Goal: Ask a question: Seek information or help from site administrators or community

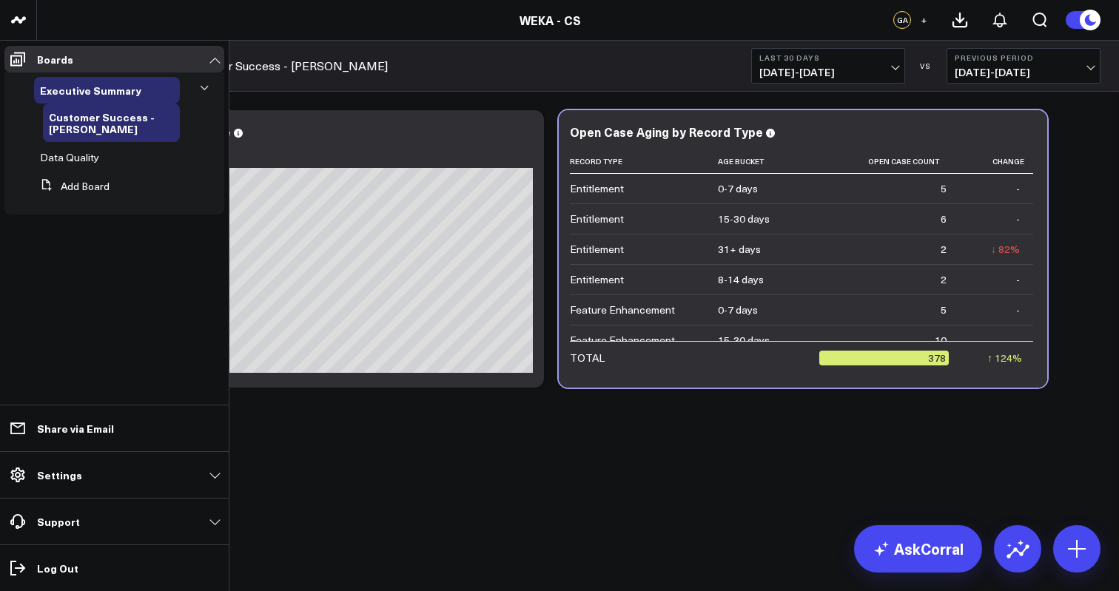
scroll to position [439, 0]
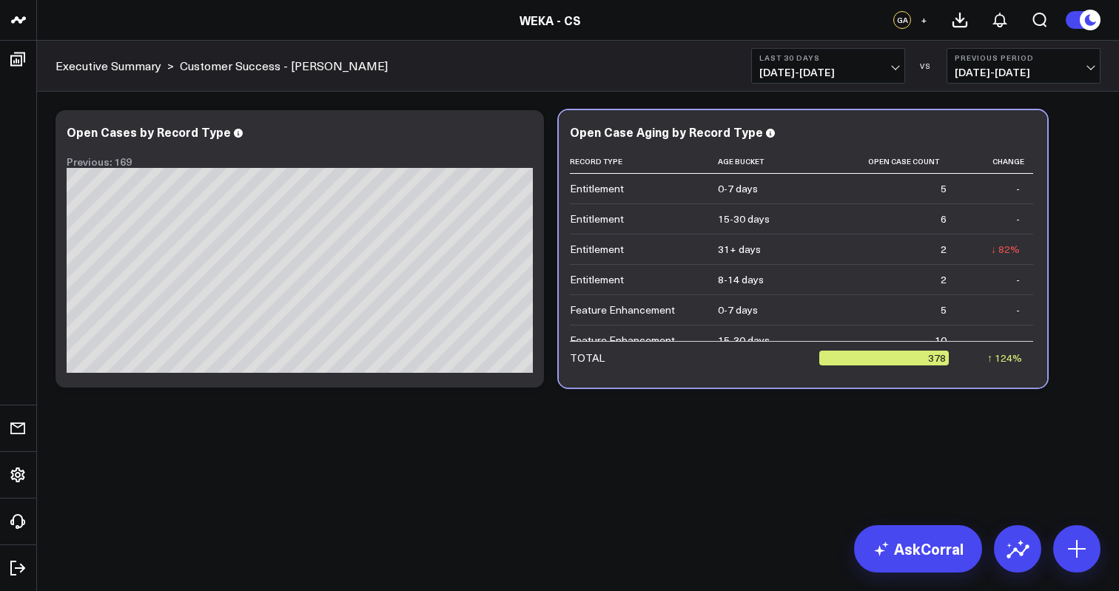
click at [367, 508] on body "WEKA - CS WEKA - CS GA + Executive Summary > Customer Success - Glenn Last 30 D…" at bounding box center [559, 295] width 1119 height 591
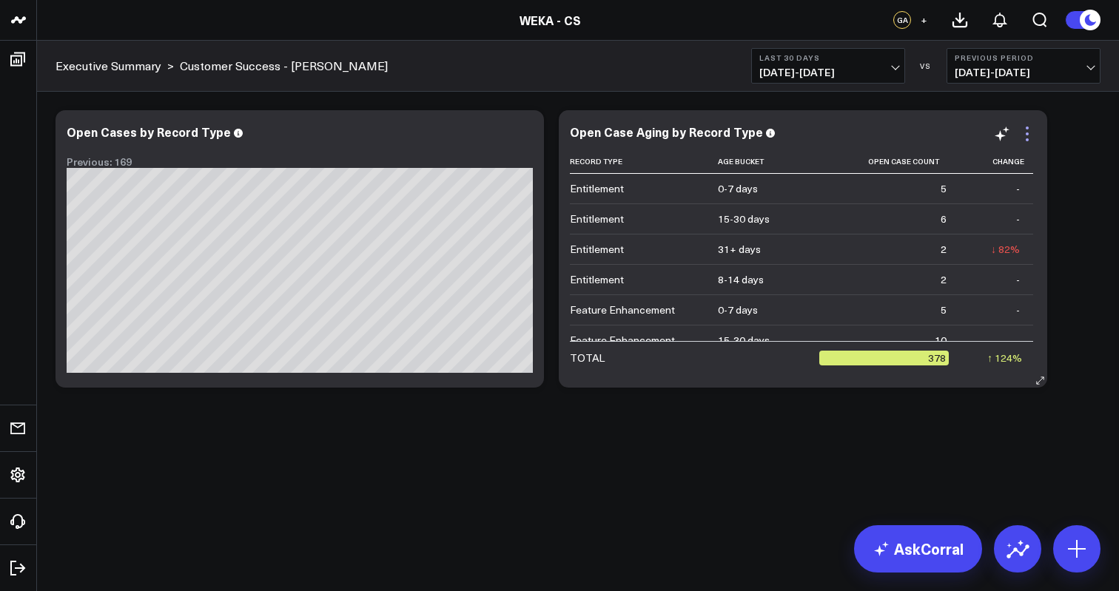
click at [1023, 141] on icon at bounding box center [1027, 134] width 18 height 18
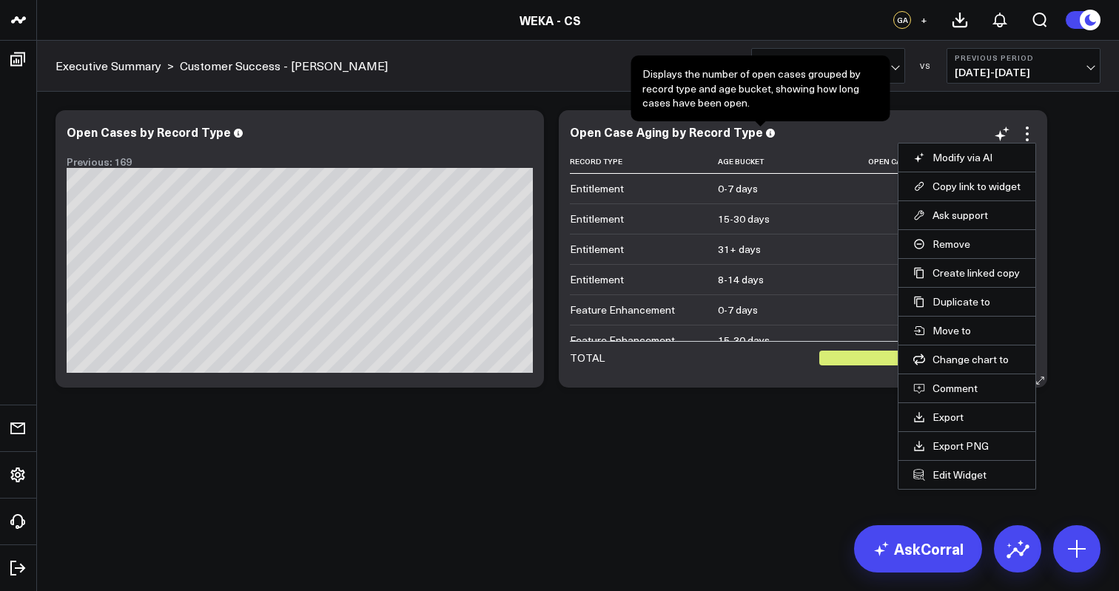
click at [766, 138] on span at bounding box center [770, 132] width 9 height 14
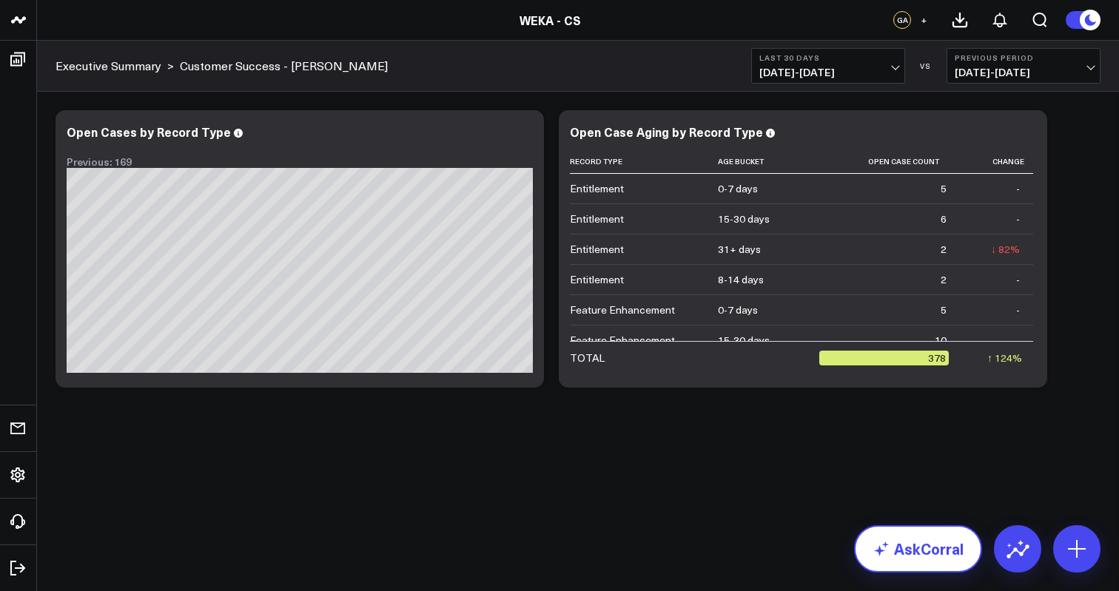
click at [923, 551] on link "AskCorral" at bounding box center [918, 548] width 128 height 47
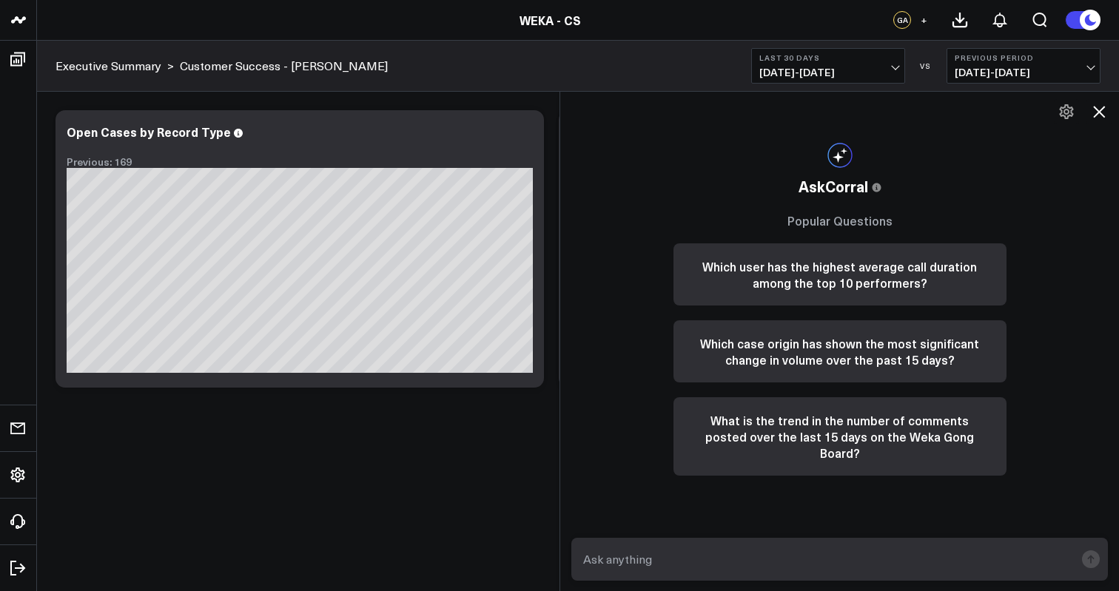
click at [867, 554] on textarea at bounding box center [826, 559] width 495 height 27
click at [704, 559] on textarea at bounding box center [826, 559] width 495 height 27
type textarea "how many support cases were open this month"
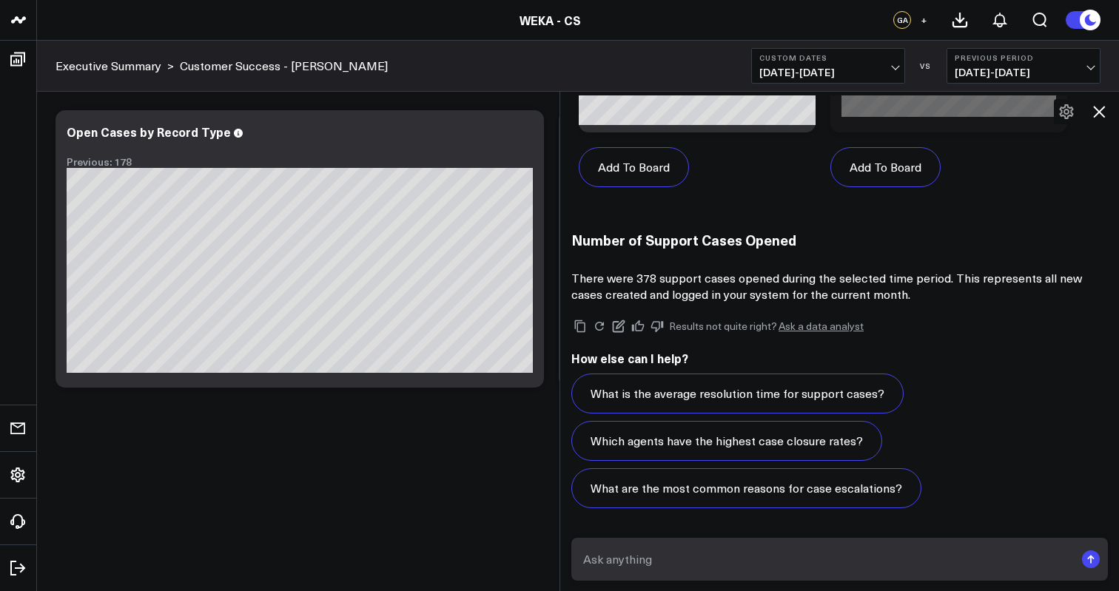
scroll to position [1042, 0]
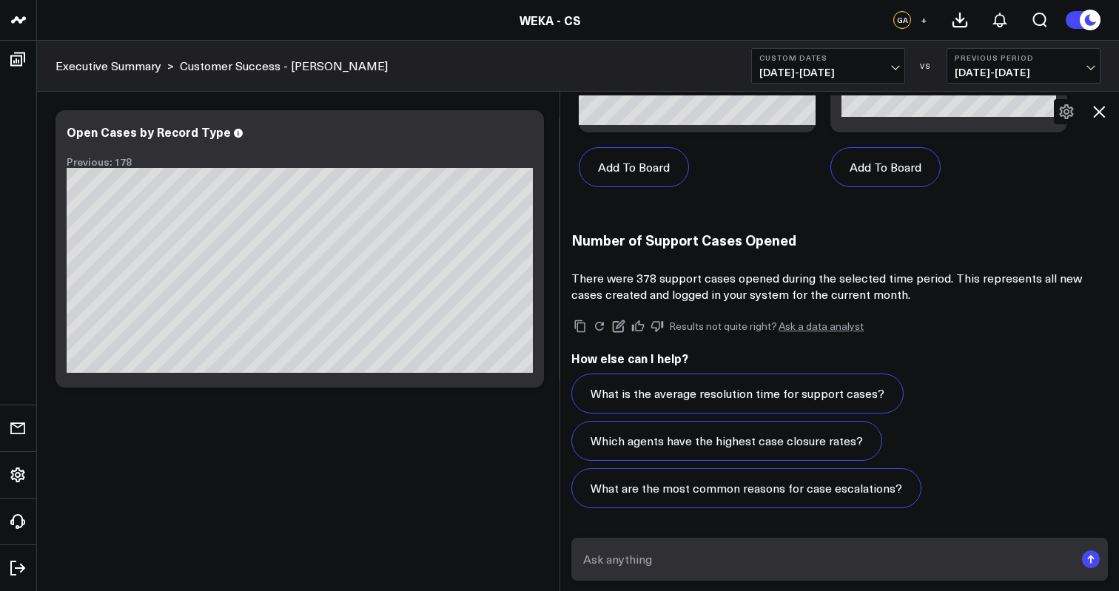
click at [792, 553] on textarea at bounding box center [826, 559] width 495 height 27
type textarea "c"
type textarea "show the count of cases opened by month this year"
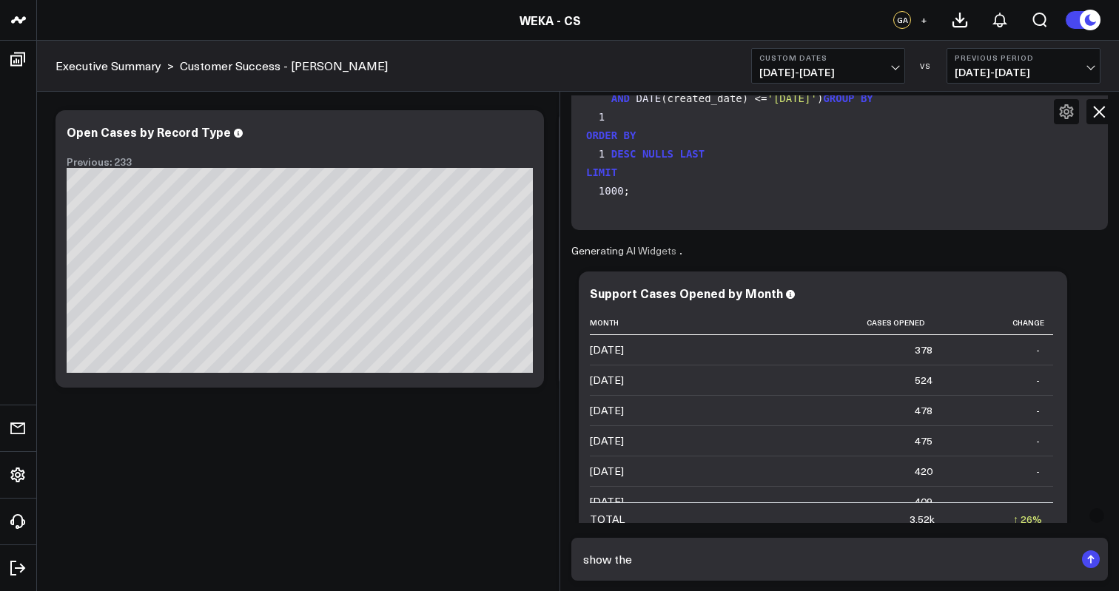
scroll to position [1443, 0]
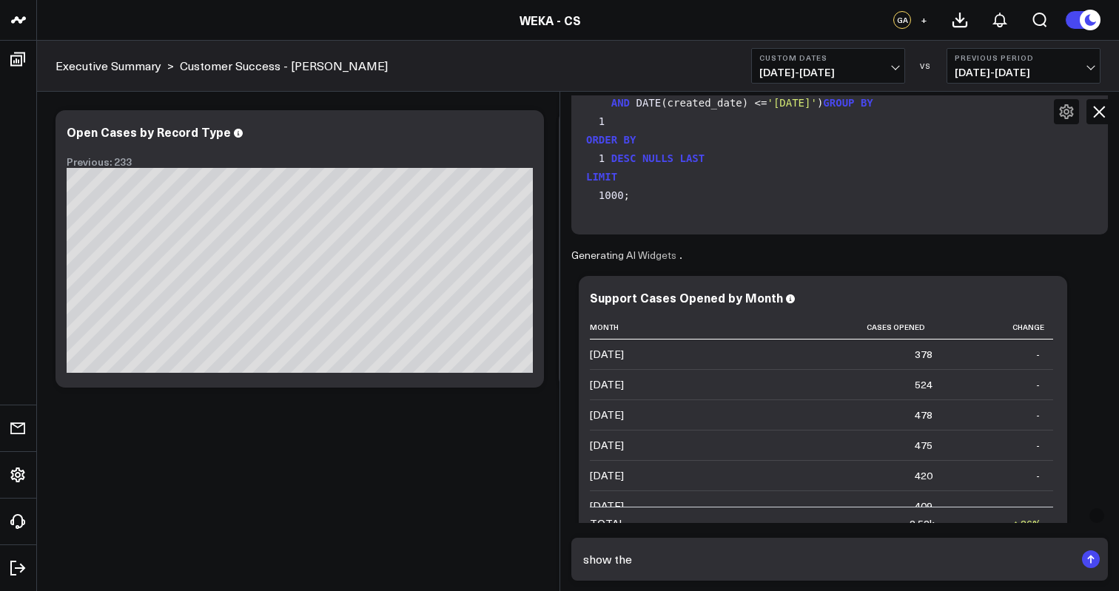
click at [978, 291] on div "Support Cases Opened by Month" at bounding box center [823, 297] width 466 height 13
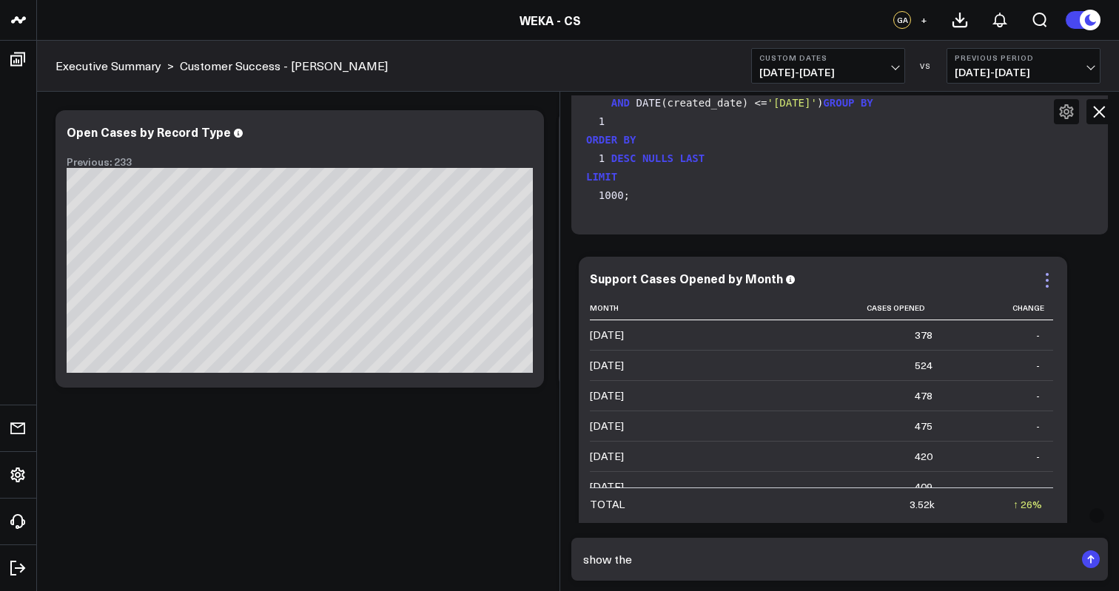
click at [1043, 279] on icon at bounding box center [1047, 281] width 18 height 18
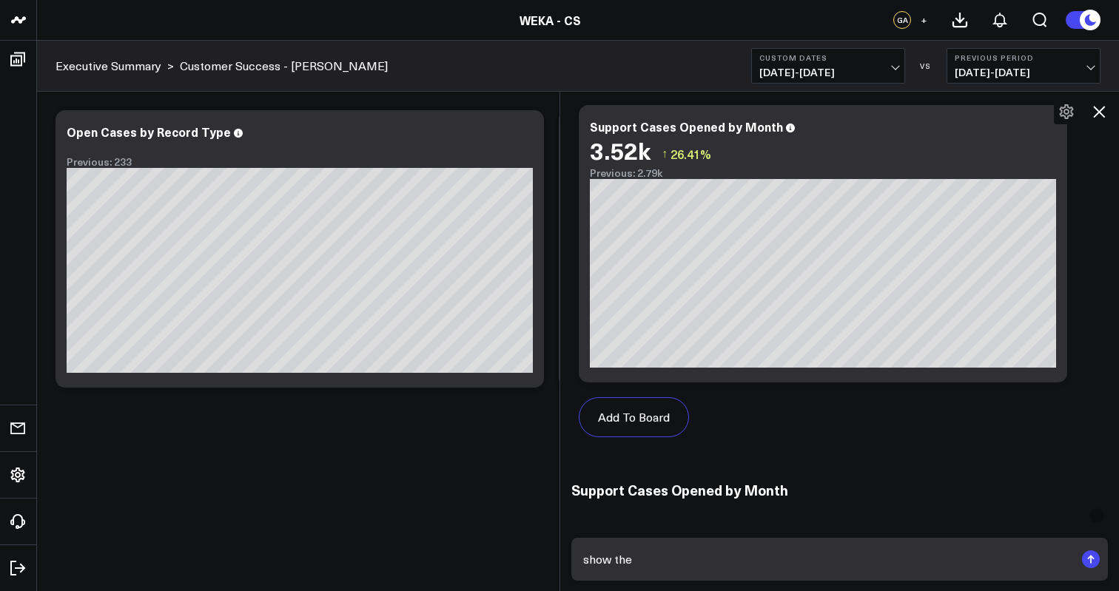
scroll to position [1934, 0]
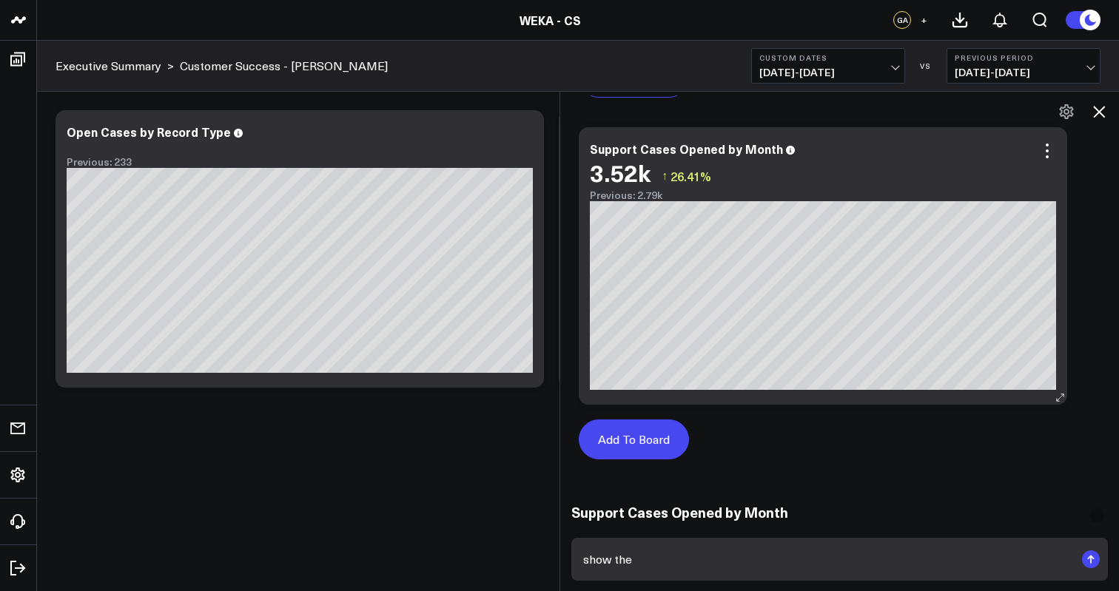
click at [659, 444] on button "Add To Board" at bounding box center [634, 440] width 110 height 40
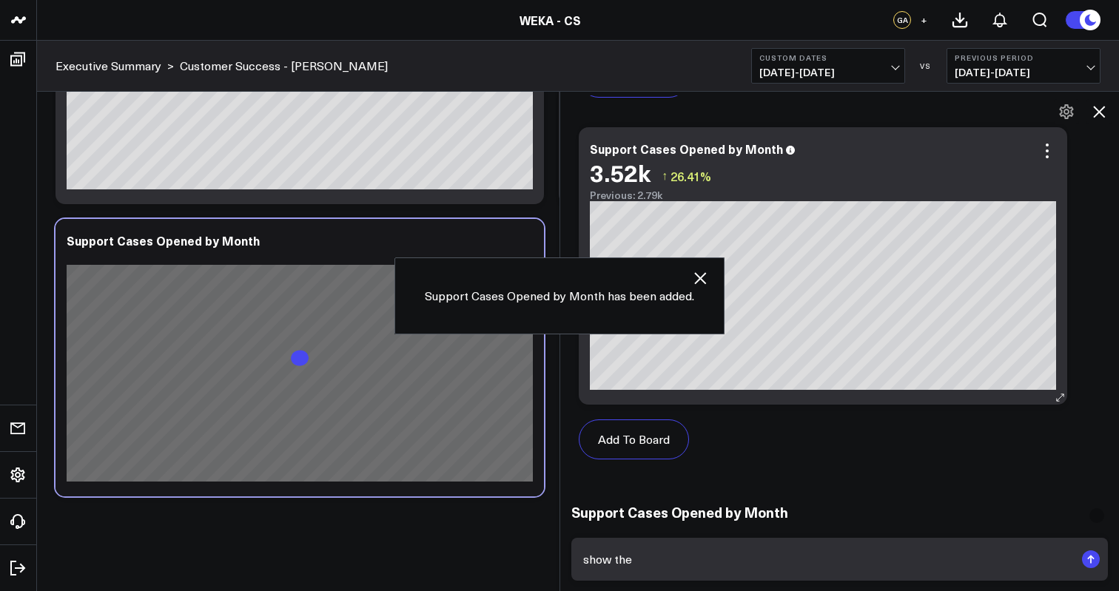
scroll to position [185, 0]
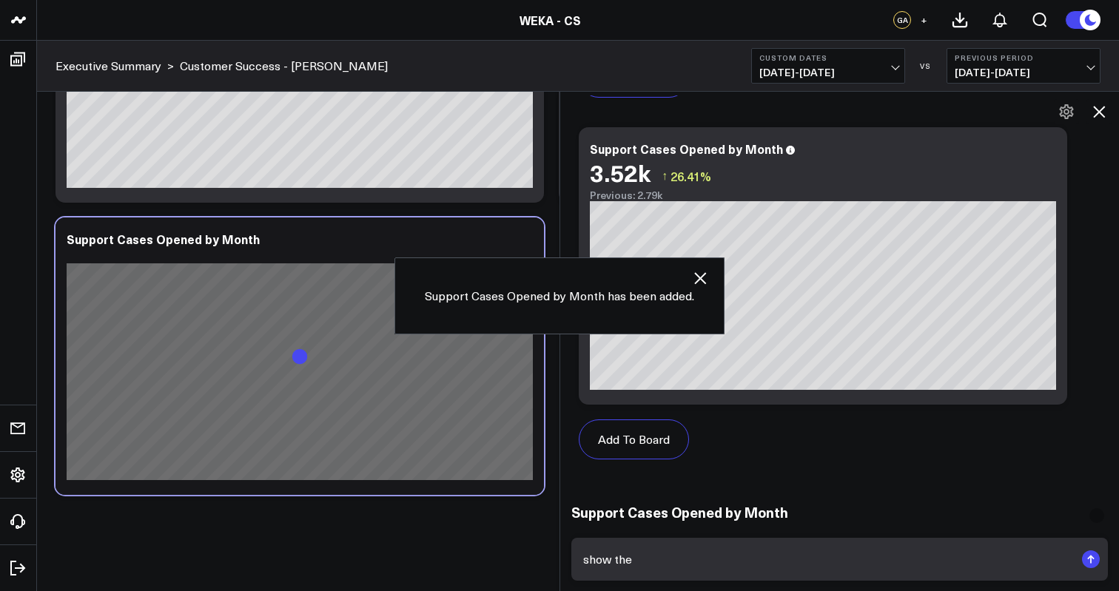
click at [1106, 116] on icon at bounding box center [1099, 112] width 18 height 18
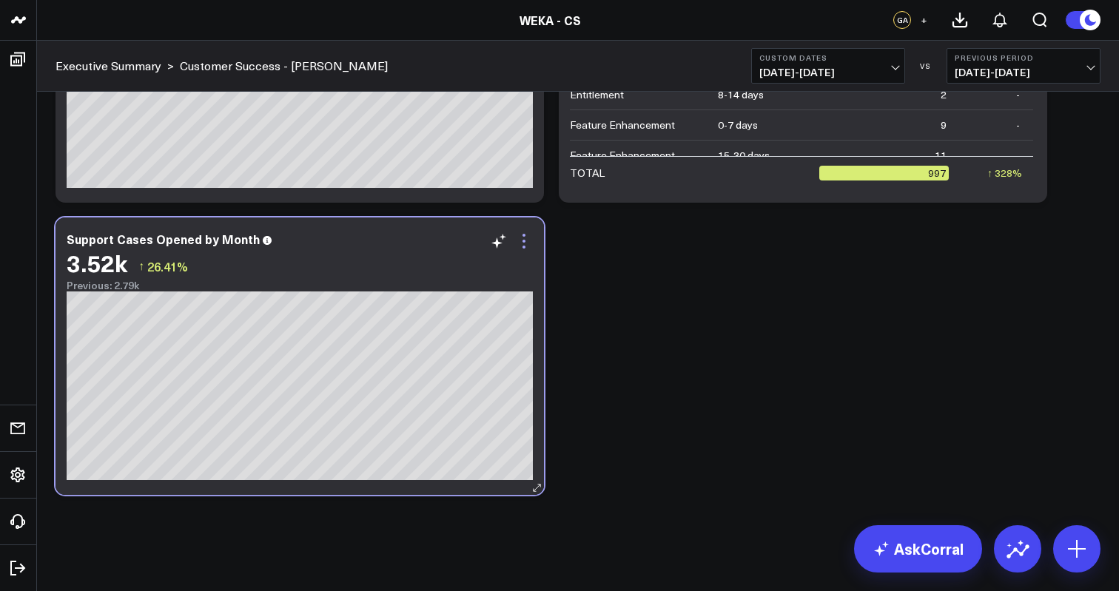
click at [522, 243] on icon at bounding box center [524, 241] width 18 height 18
click at [585, 505] on div "Modify via AI Copy link to widget Ask support Remove Create linked copy Executi…" at bounding box center [578, 249] width 1082 height 684
click at [536, 485] on icon at bounding box center [536, 487] width 11 height 11
click at [536, 486] on icon at bounding box center [536, 487] width 11 height 11
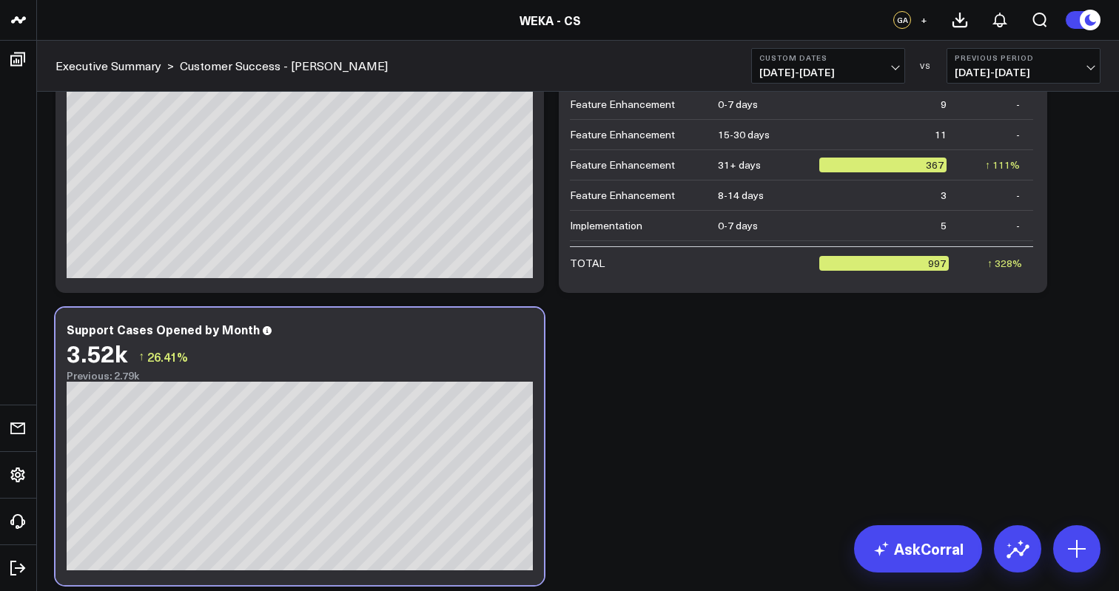
scroll to position [113, 0]
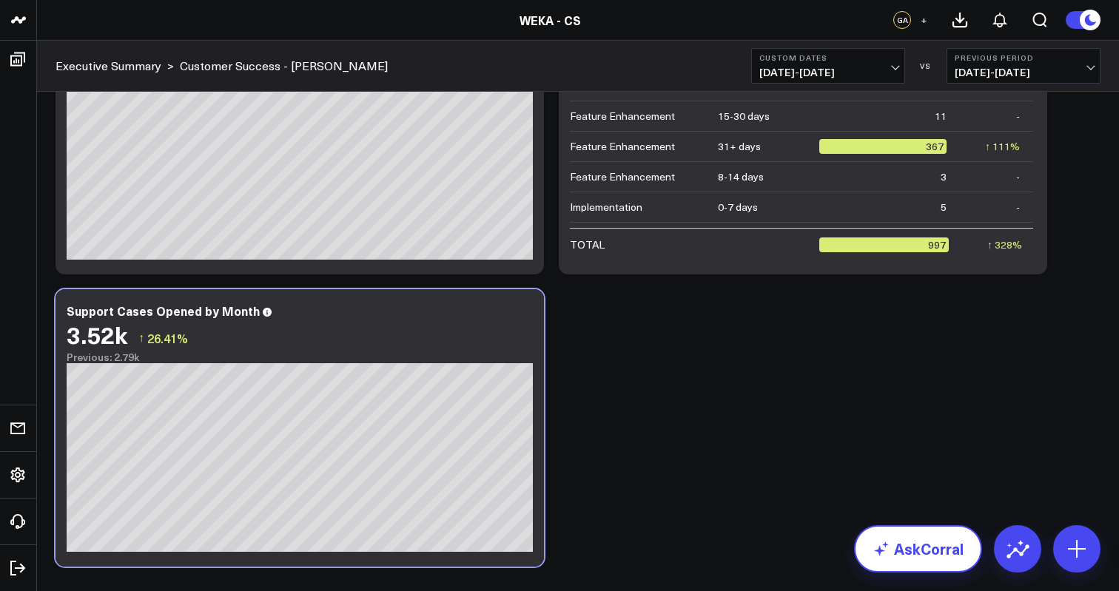
click at [881, 532] on link "AskCorral" at bounding box center [918, 548] width 128 height 47
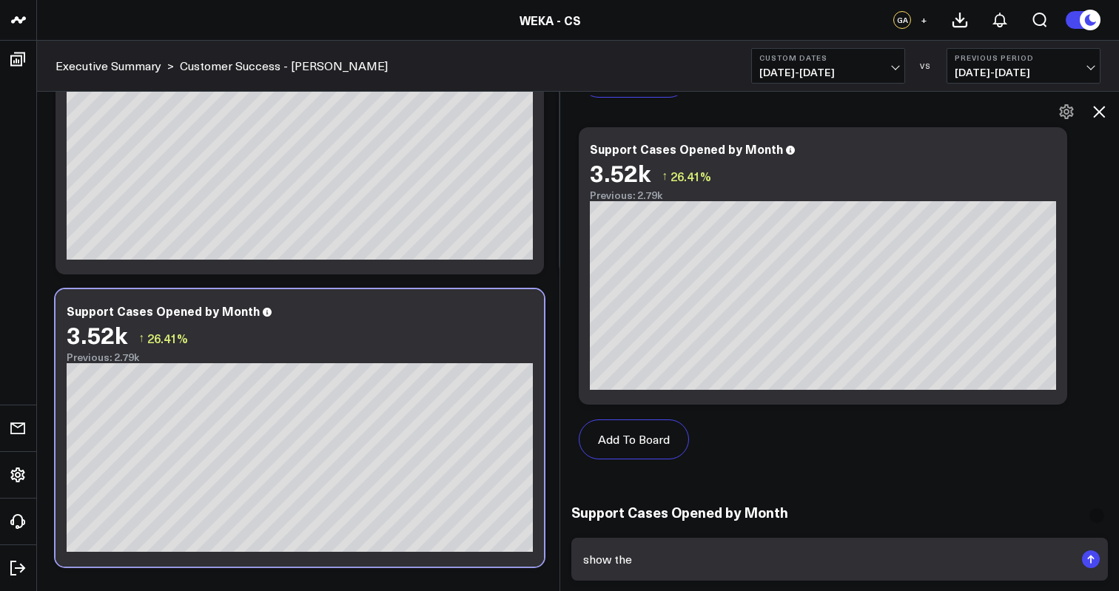
click at [770, 556] on textarea "show the" at bounding box center [826, 559] width 495 height 27
type textarea "s"
click at [590, 561] on textarea "for support cases opened by moth" at bounding box center [826, 559] width 495 height 27
click at [893, 562] on textarea "show only case record type of support for cases opened by moth" at bounding box center [826, 559] width 495 height 27
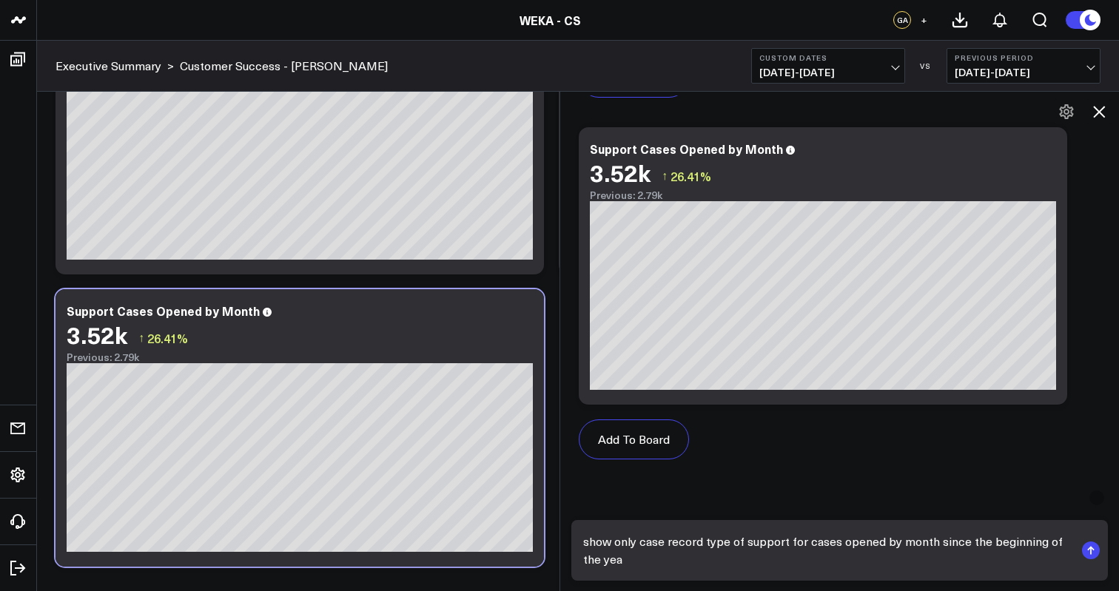
type textarea "show only case record type of support for cases opened by month since the begin…"
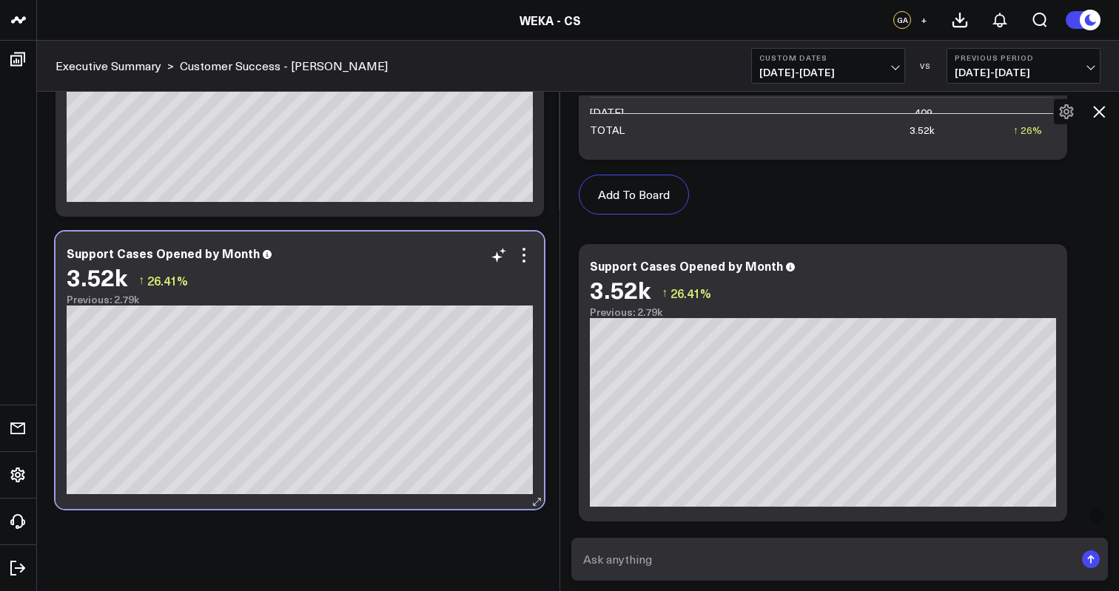
scroll to position [185, 0]
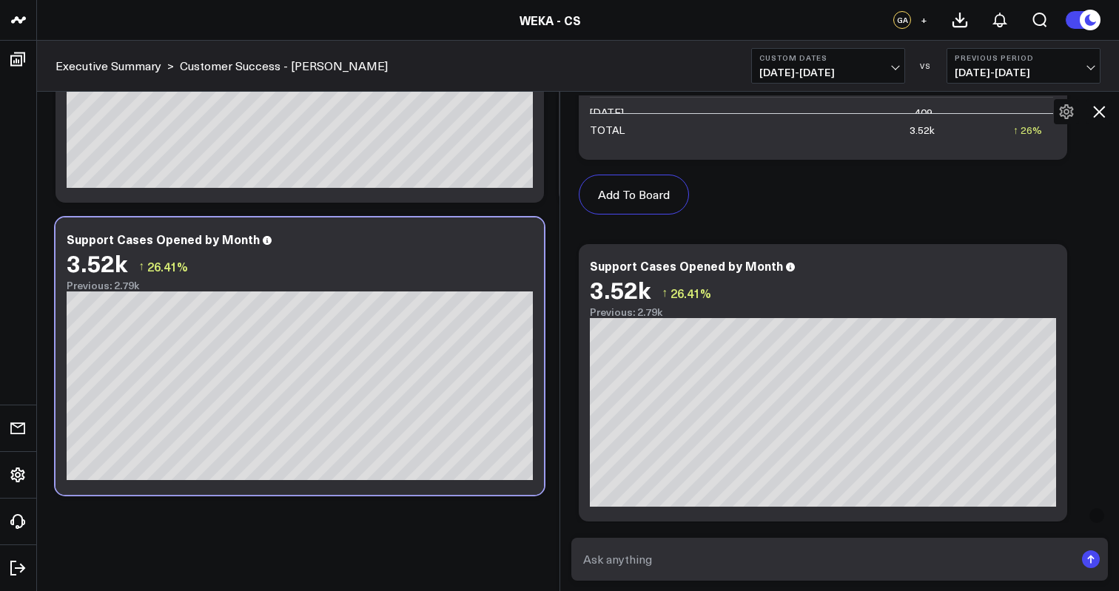
click at [726, 572] on form at bounding box center [839, 559] width 536 height 43
click at [736, 553] on textarea at bounding box center [826, 559] width 495 height 27
type textarea "s"
type textarea "also show the count in a table"
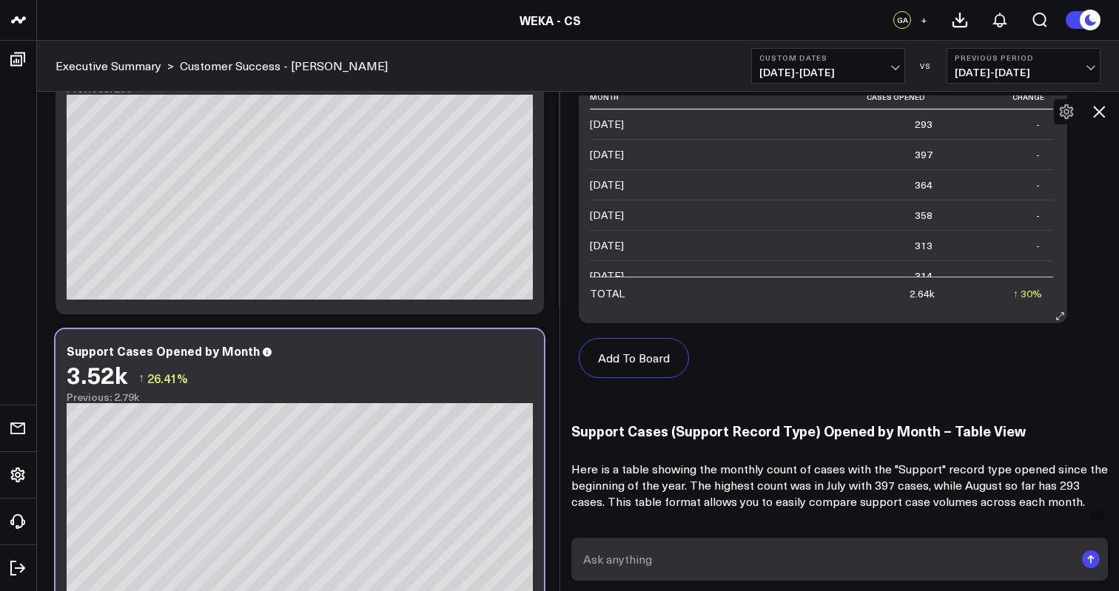
scroll to position [7, 0]
click at [688, 566] on textarea at bounding box center [826, 559] width 495 height 27
type textarea "s"
type textarea "a"
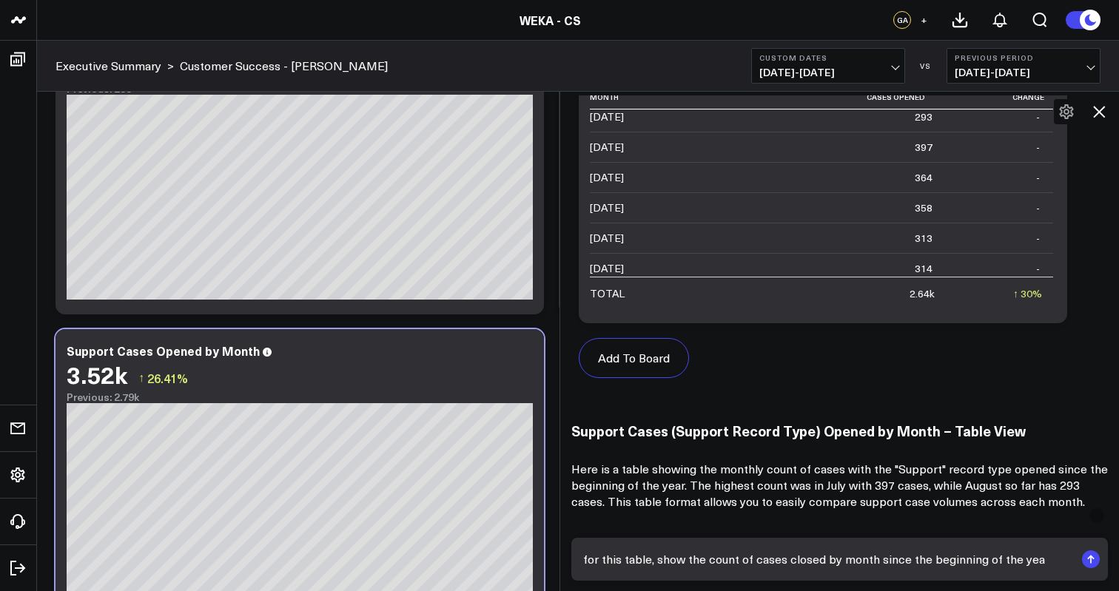
type textarea "for this table, show the count of cases closed by month since the beginning of …"
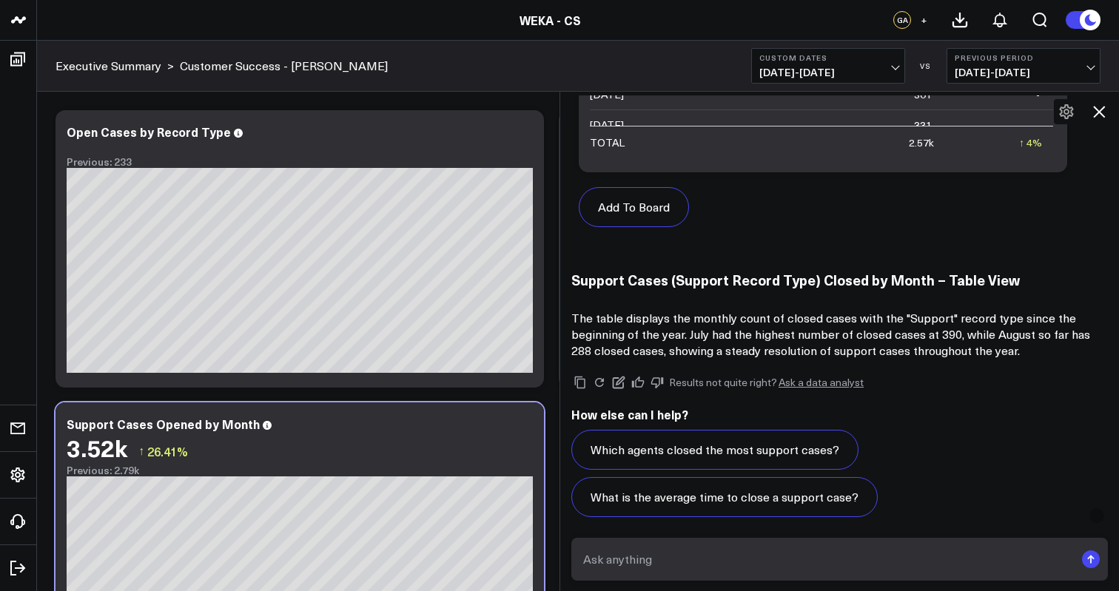
scroll to position [5235, 0]
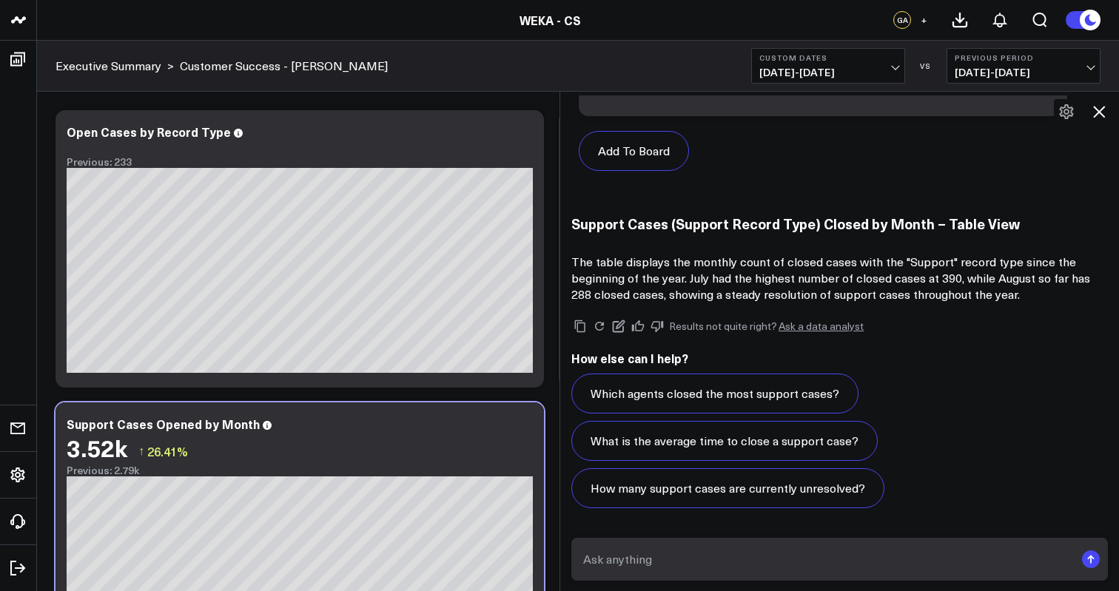
click at [784, 559] on textarea at bounding box center [826, 559] width 495 height 27
type textarea "merge the two tables together"
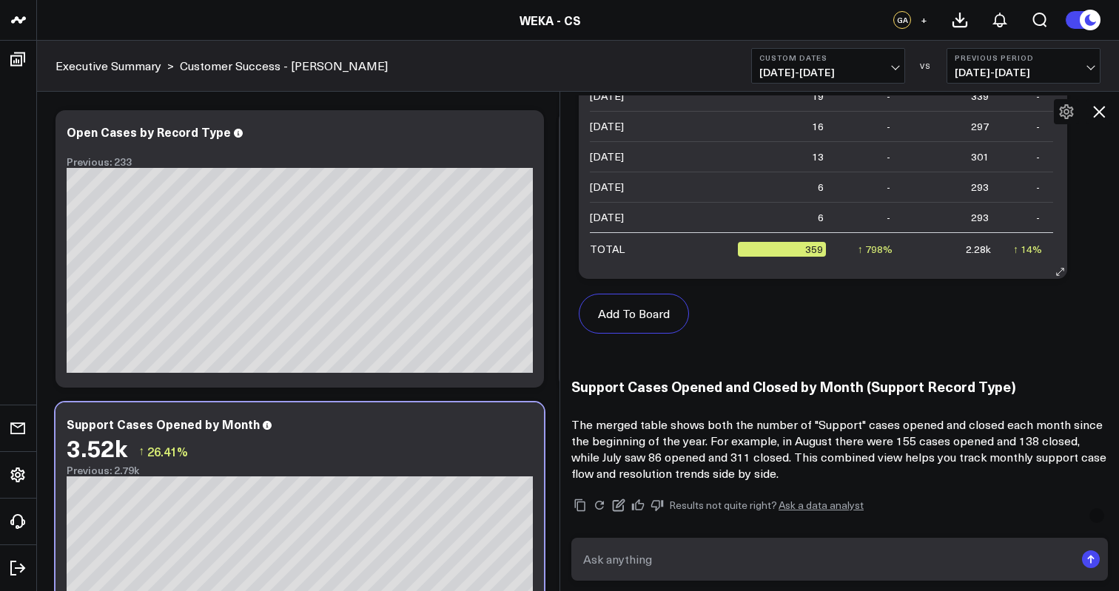
scroll to position [6002, 0]
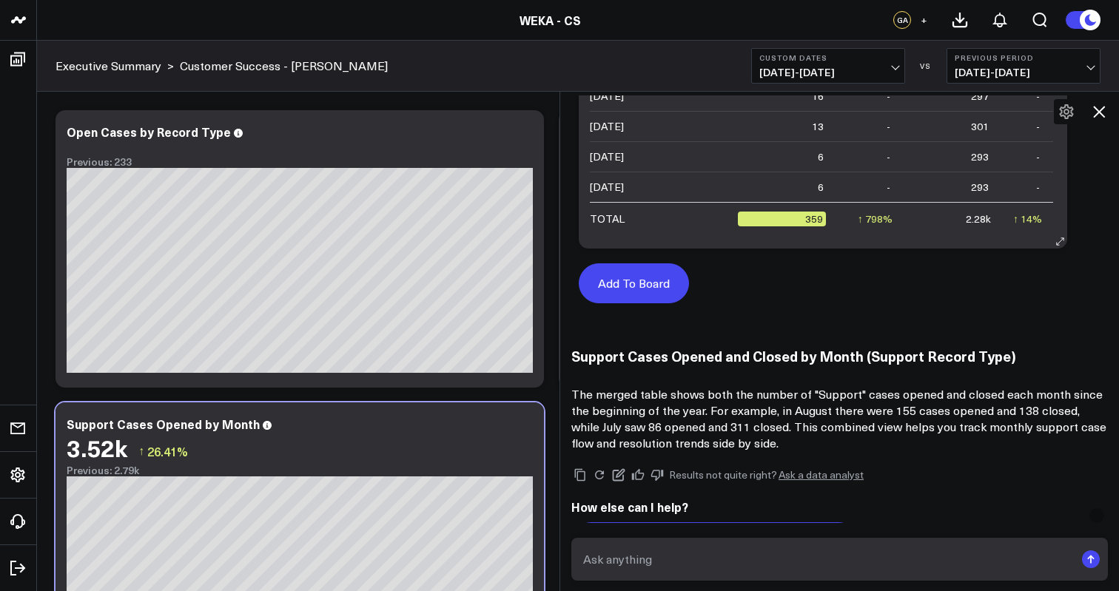
click at [661, 280] on button "Add To Board" at bounding box center [634, 283] width 110 height 40
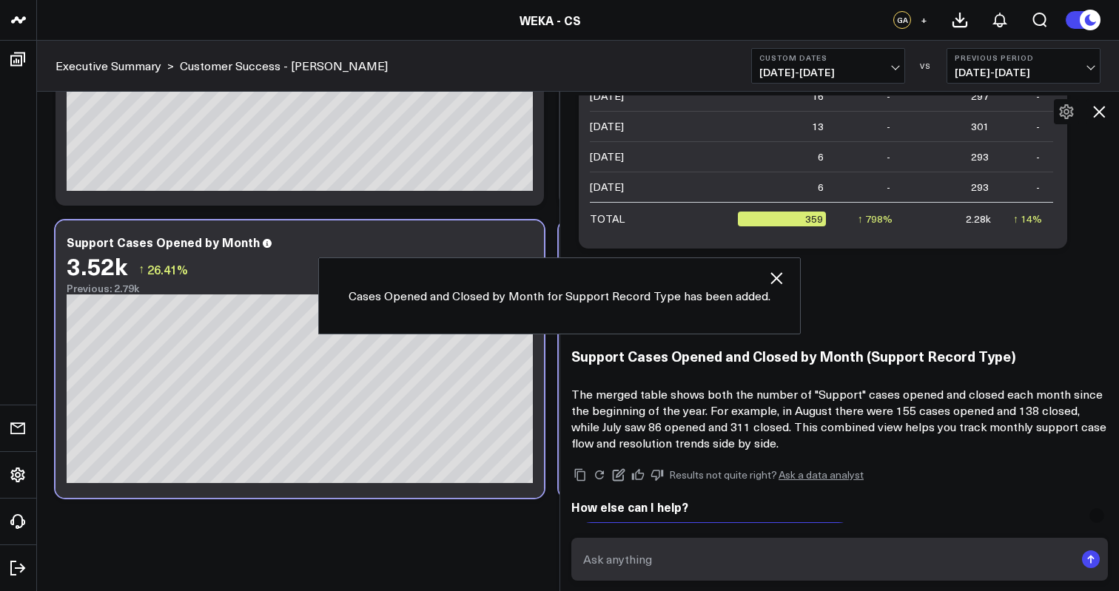
scroll to position [185, 0]
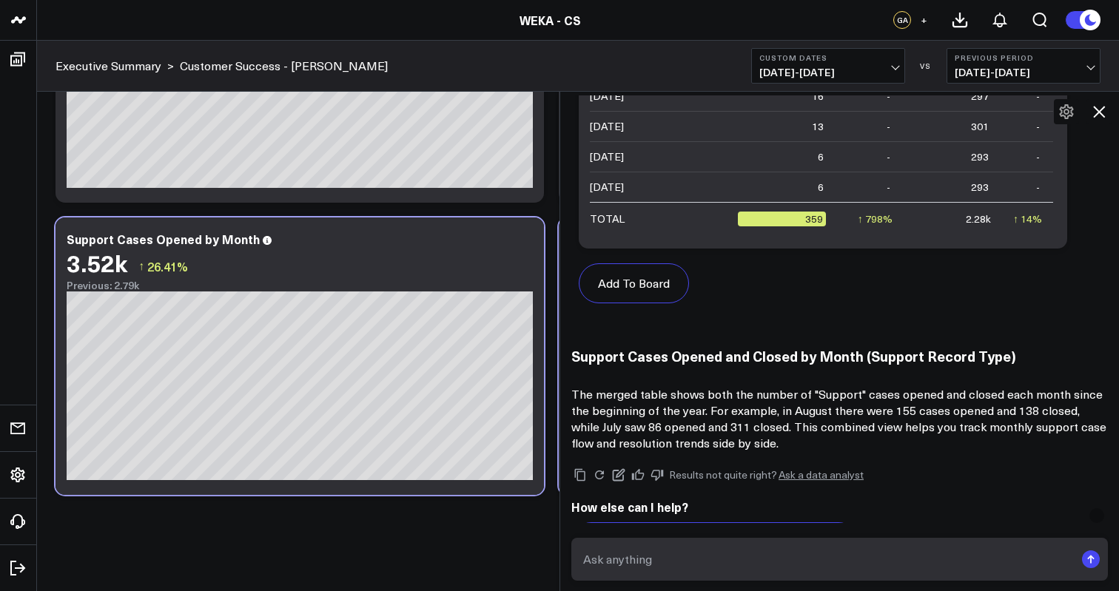
click at [1102, 106] on icon at bounding box center [1099, 112] width 18 height 18
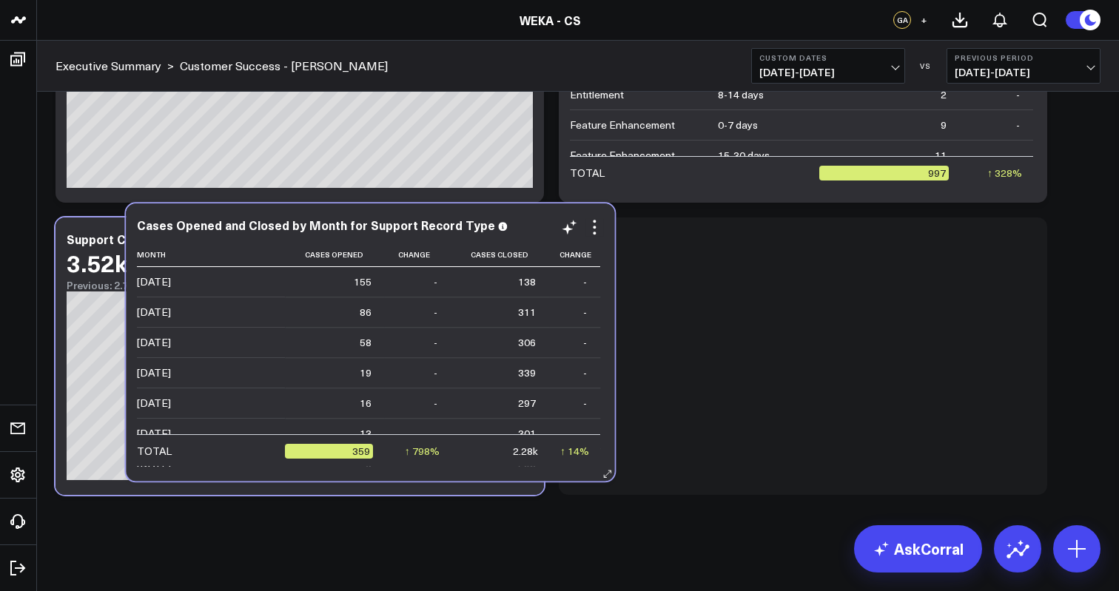
drag, startPoint x: 858, startPoint y: 346, endPoint x: 340, endPoint y: 342, distance: 518.7
click at [385, 342] on td "-" at bounding box center [418, 342] width 66 height 30
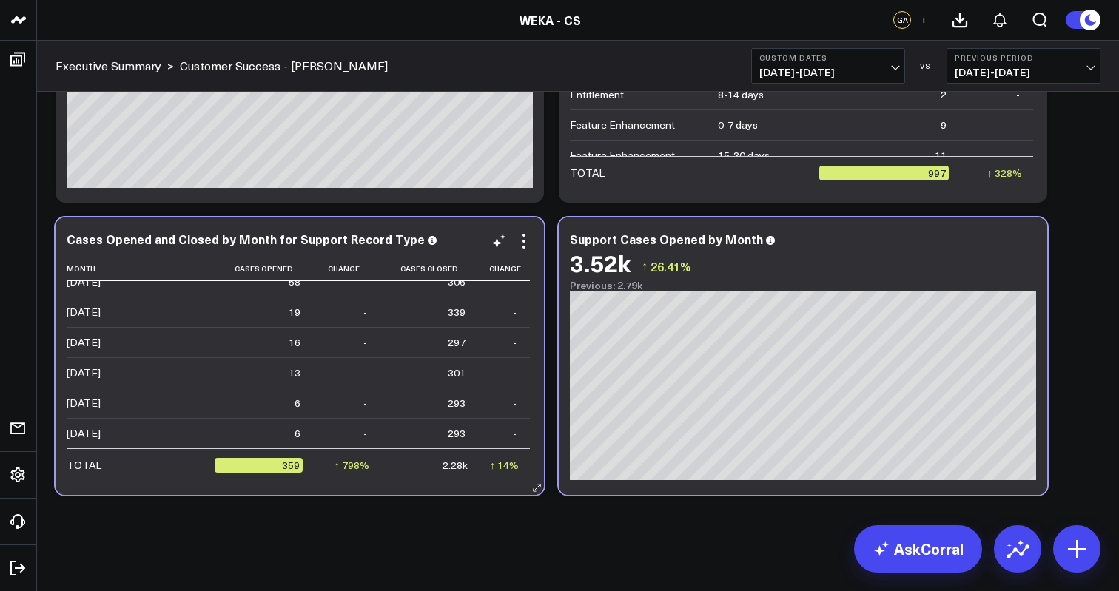
scroll to position [0, 0]
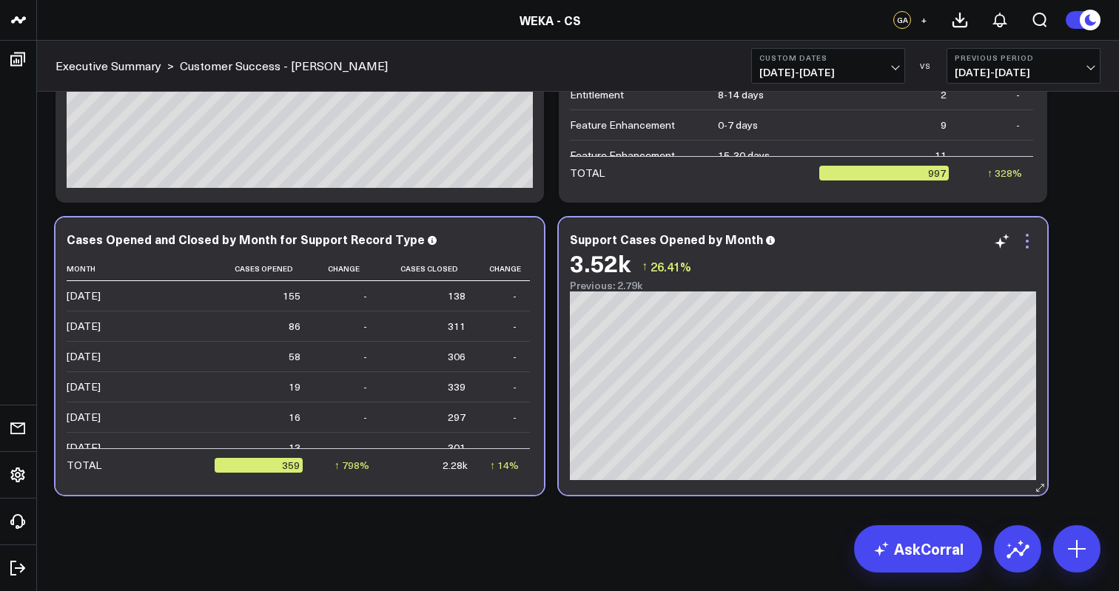
click at [1032, 240] on icon at bounding box center [1027, 241] width 18 height 18
click at [1077, 236] on div "Modify via AI Copy link to widget Ask support Remove Create linked copy Executi…" at bounding box center [578, 210] width 1060 height 585
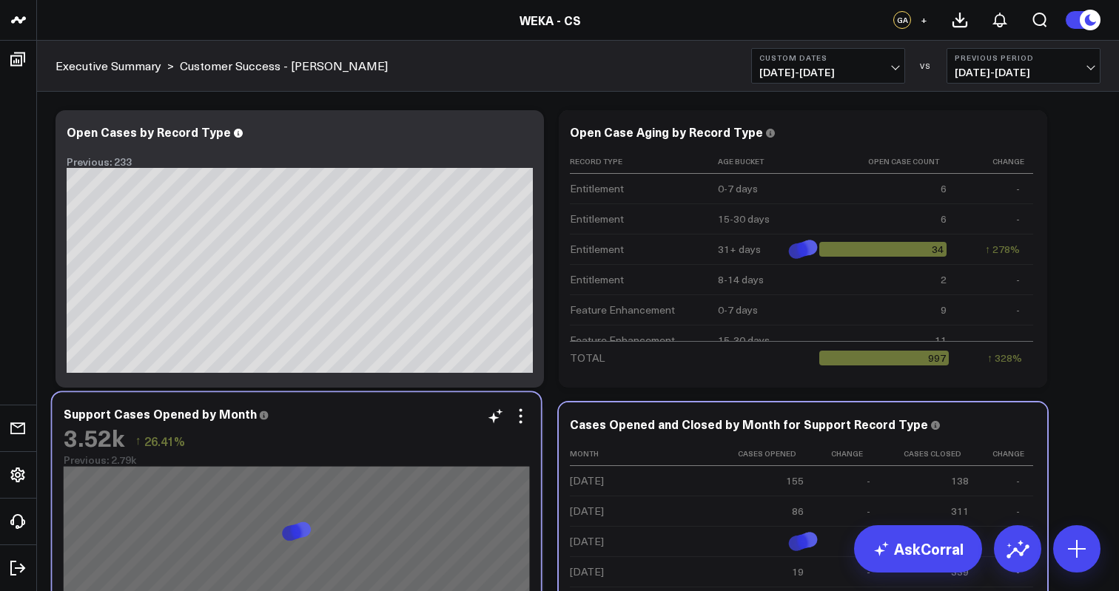
drag, startPoint x: 807, startPoint y: 451, endPoint x: 300, endPoint y: 441, distance: 506.2
click at [300, 441] on div "3.52k ↑ 26.41%" at bounding box center [297, 437] width 466 height 27
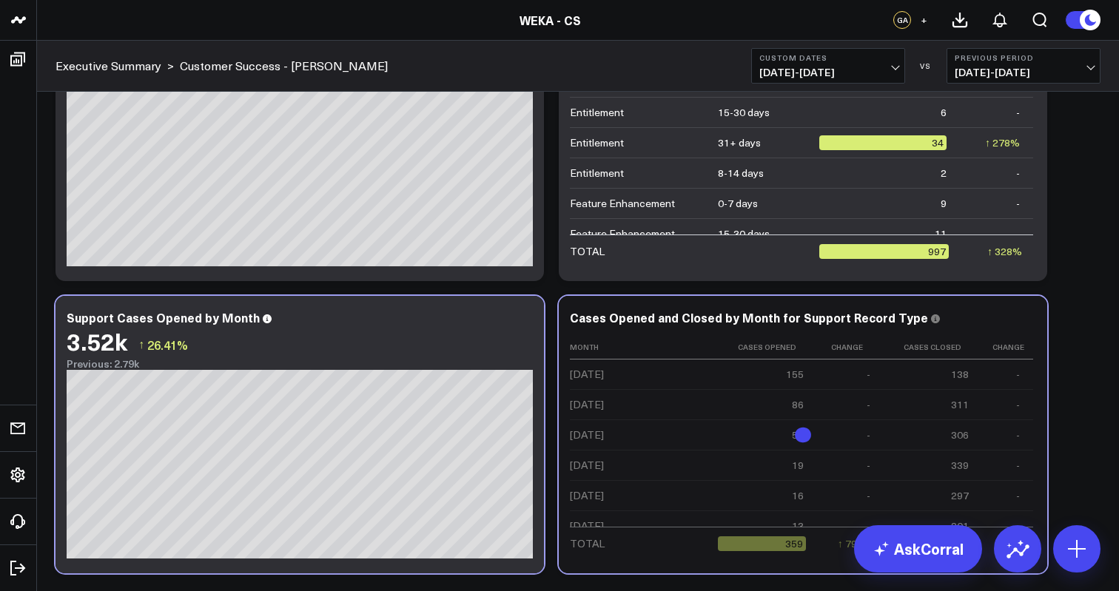
scroll to position [109, 0]
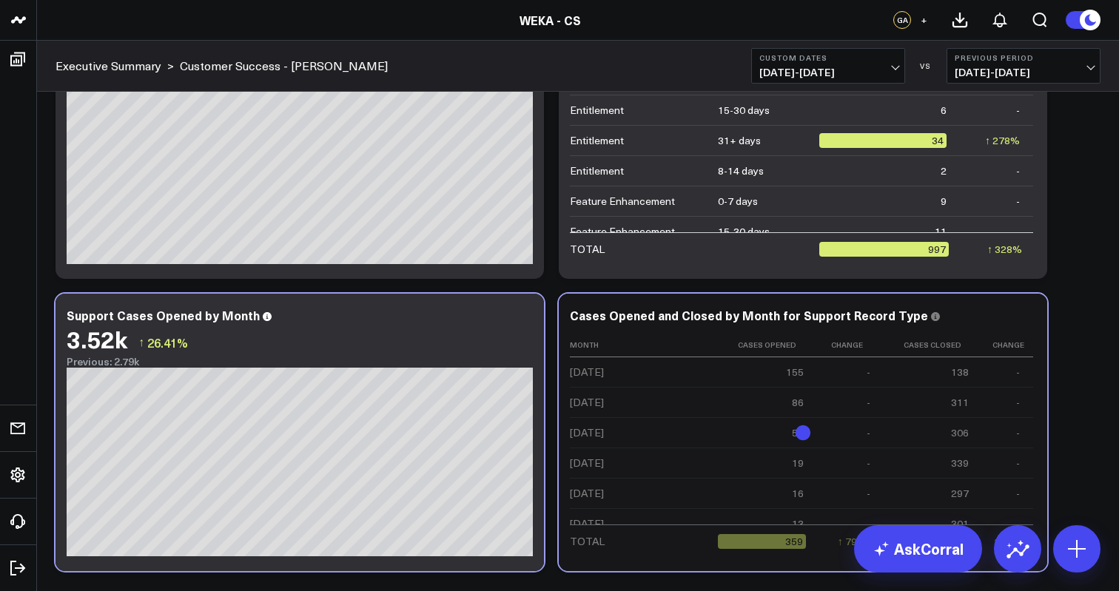
click at [1069, 318] on div "Modify via AI Copy link to widget Ask support Remove Create linked copy Executi…" at bounding box center [578, 286] width 1060 height 585
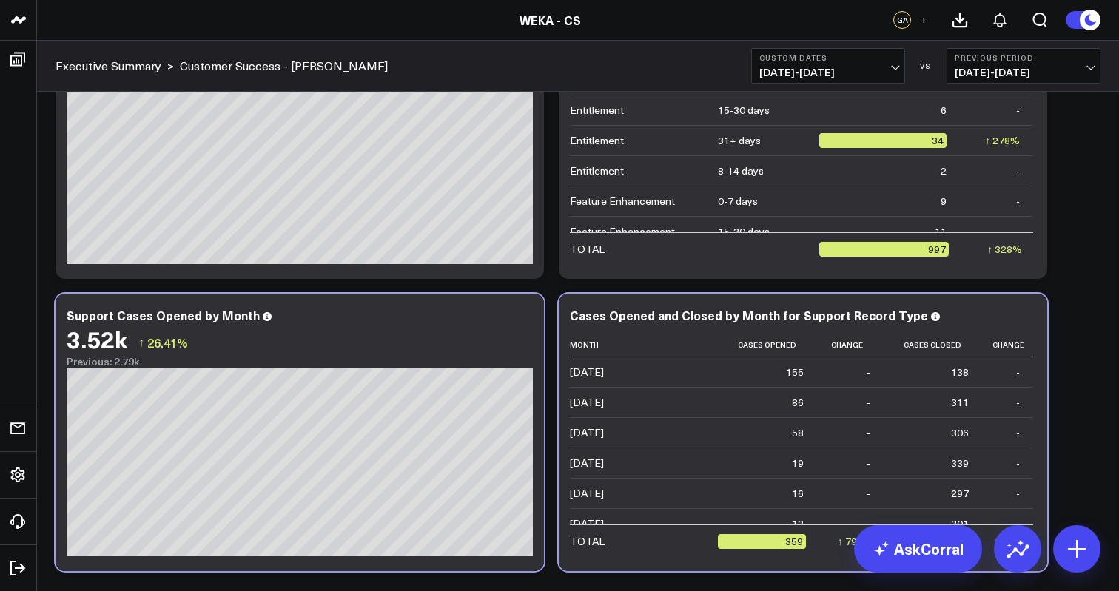
click at [1103, 321] on div "Modify via AI Copy link to widget Ask support Remove Create linked copy Executi…" at bounding box center [578, 286] width 1060 height 585
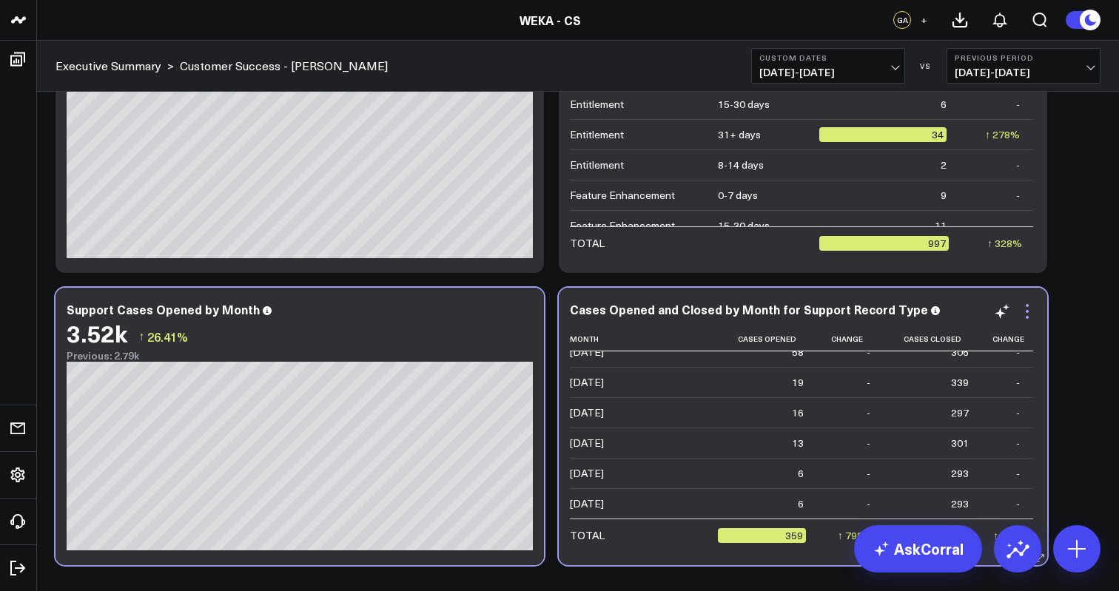
scroll to position [124, 0]
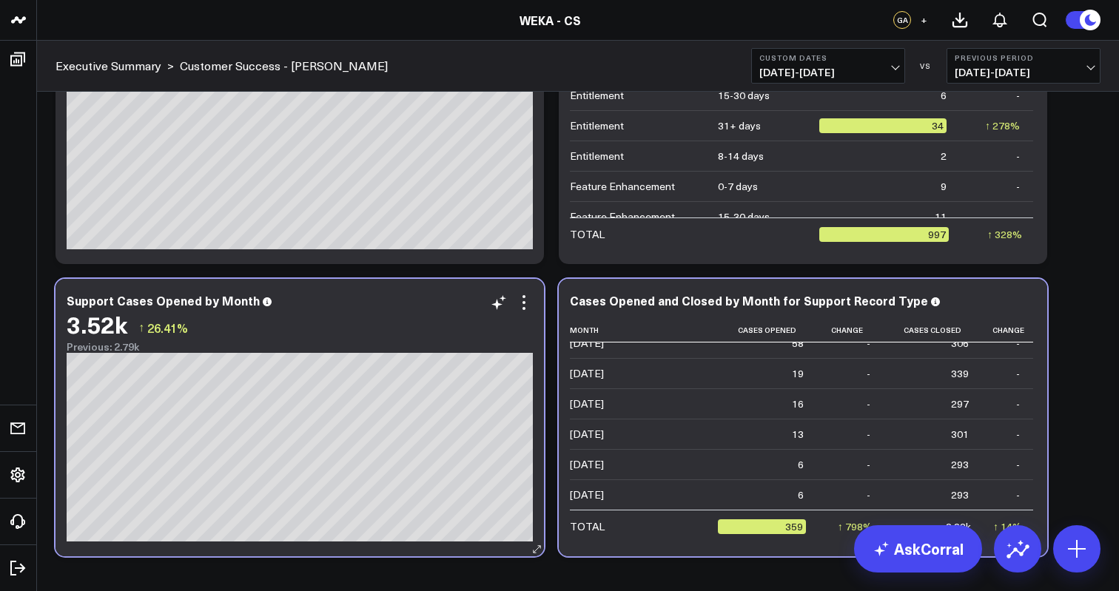
click at [388, 343] on div "Previous: 2.79k" at bounding box center [300, 347] width 466 height 12
click at [494, 306] on icon at bounding box center [499, 303] width 18 height 18
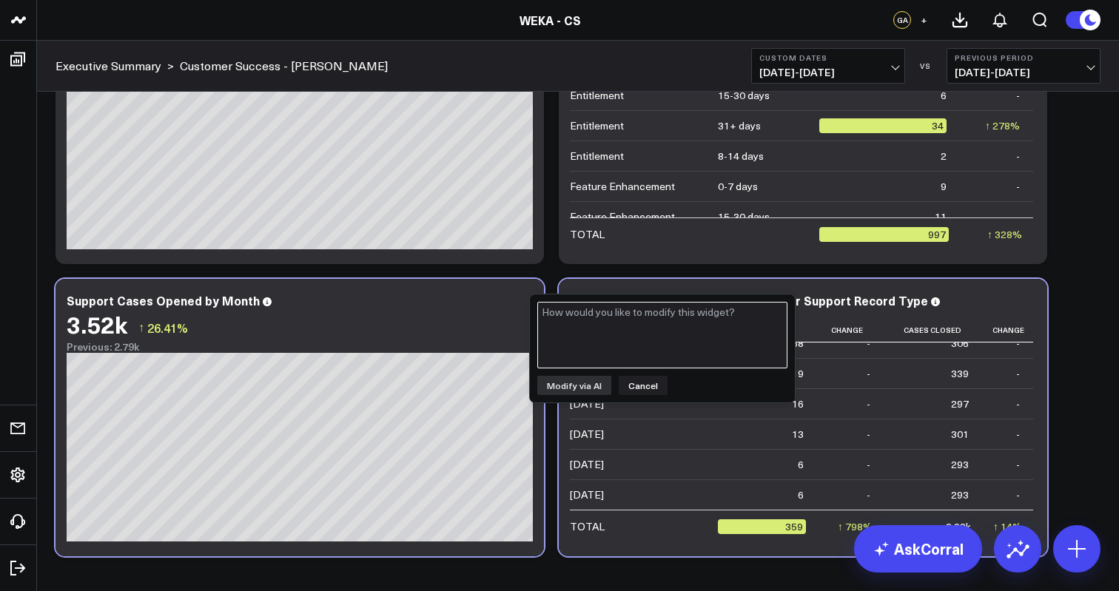
click at [615, 331] on textarea at bounding box center [662, 335] width 250 height 67
type textarea "show only support case record type"
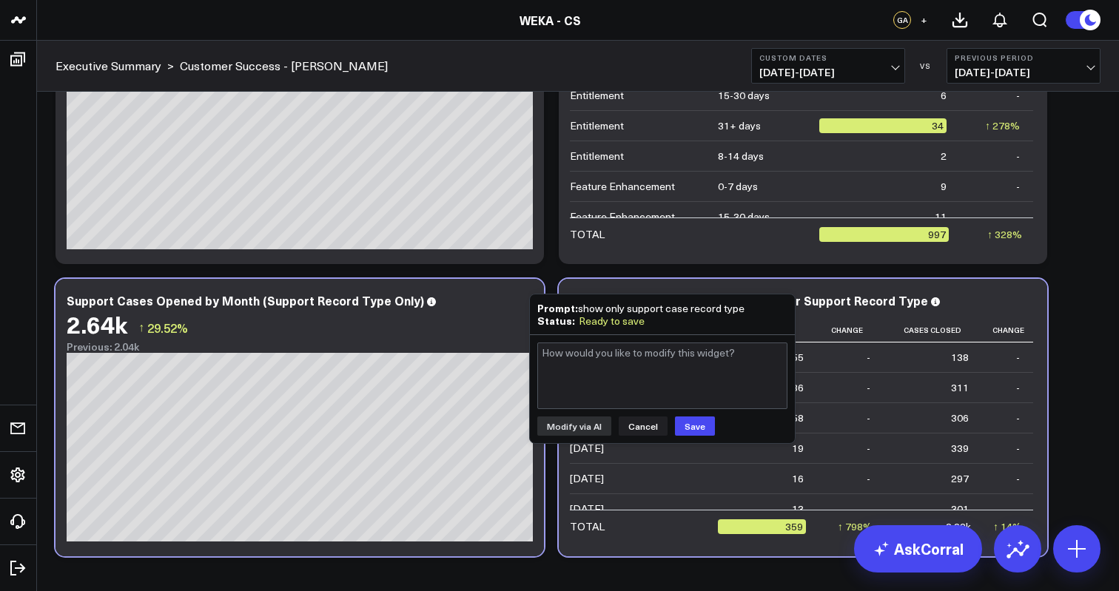
click at [658, 568] on div "Modify via AI Copy link to widget Ask support Remove Create linked copy Executi…" at bounding box center [578, 310] width 1082 height 684
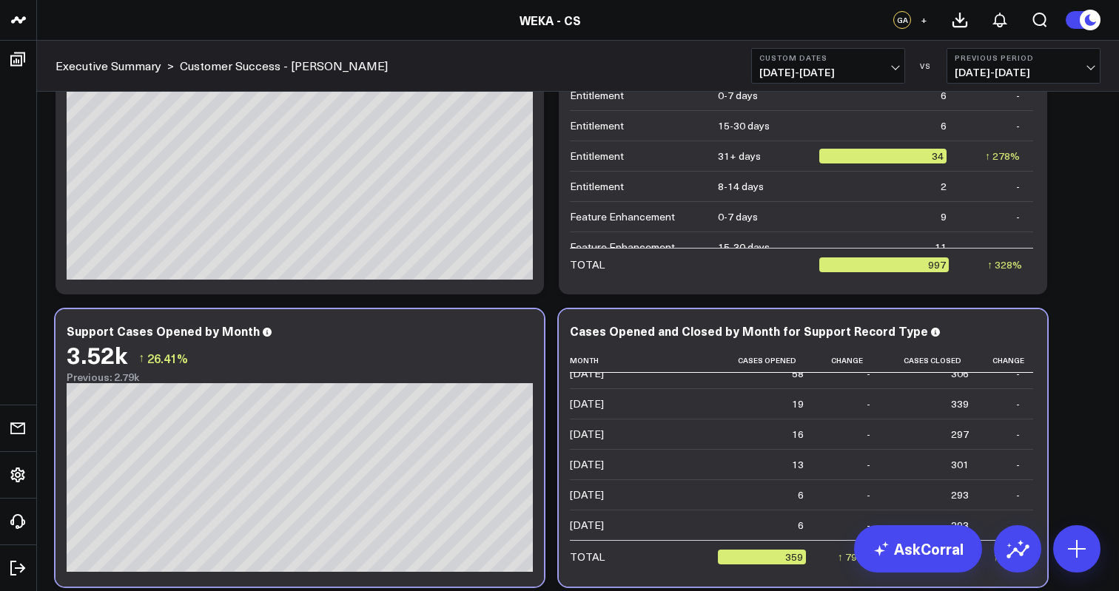
scroll to position [104, 0]
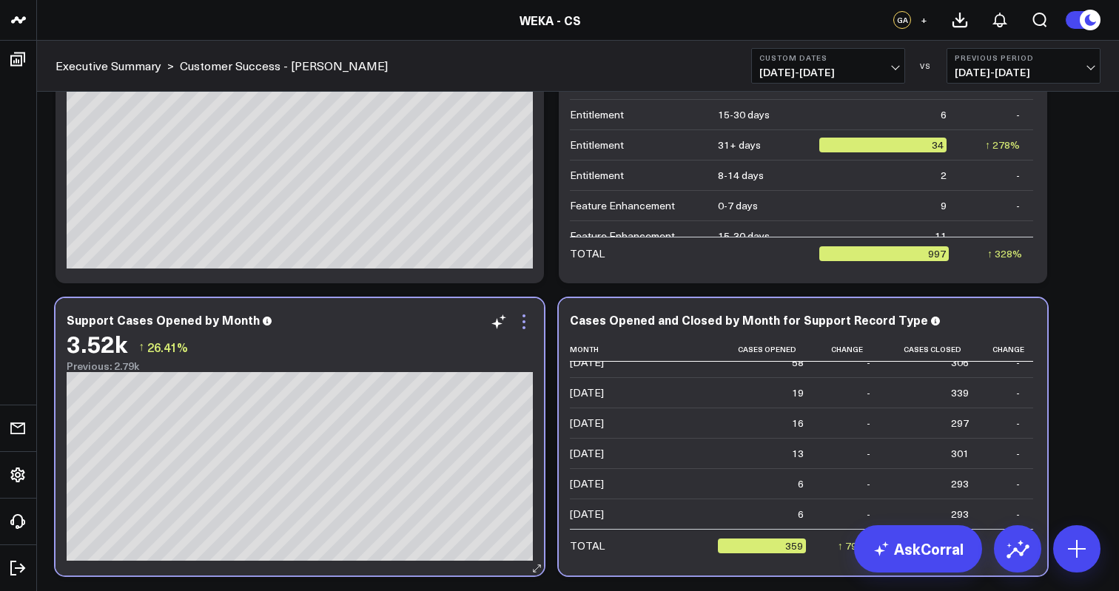
click at [523, 329] on icon at bounding box center [523, 327] width 3 height 3
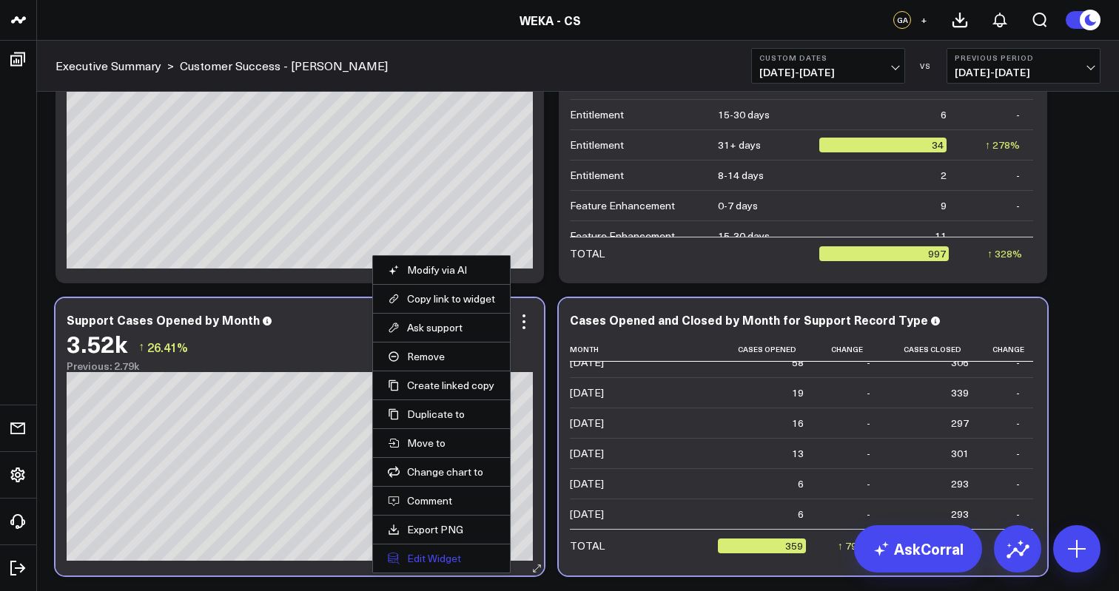
click at [436, 556] on button "Edit Widget" at bounding box center [441, 558] width 107 height 13
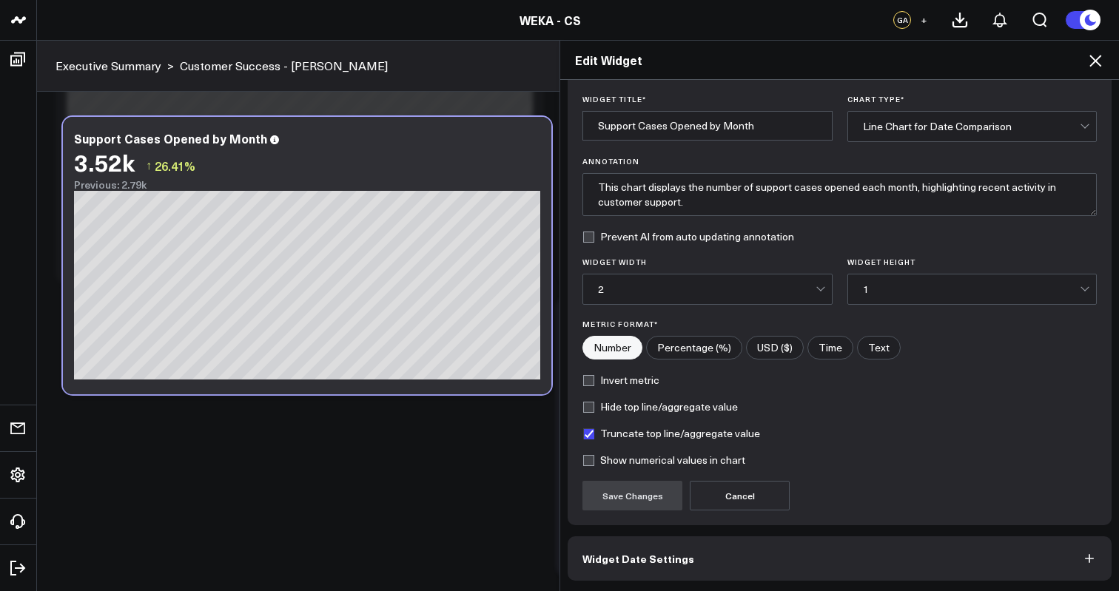
scroll to position [96, 0]
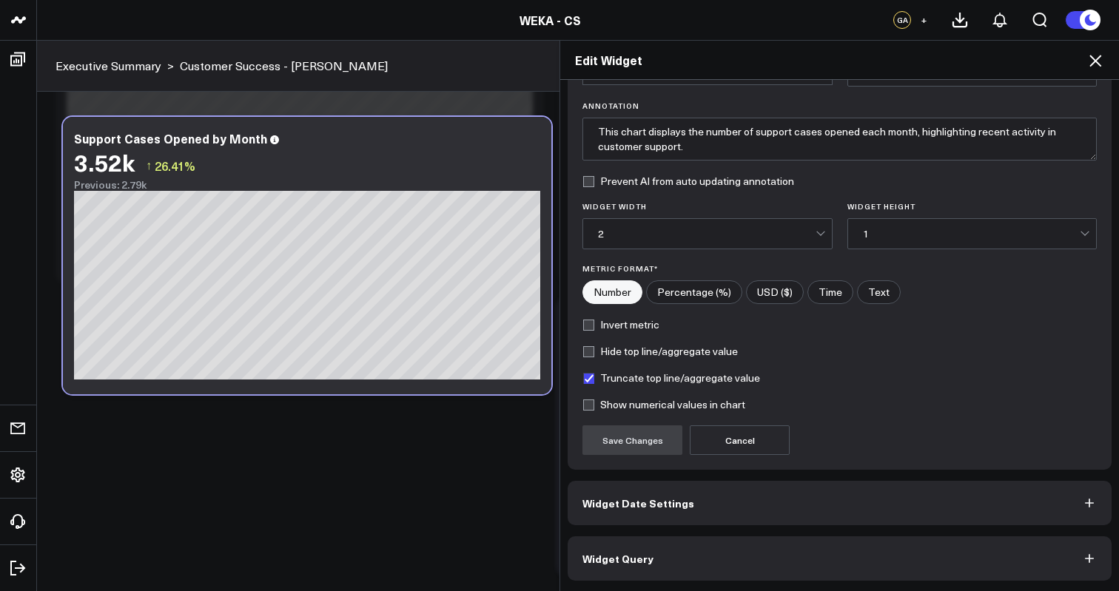
click at [790, 559] on button "Widget Query" at bounding box center [840, 558] width 544 height 44
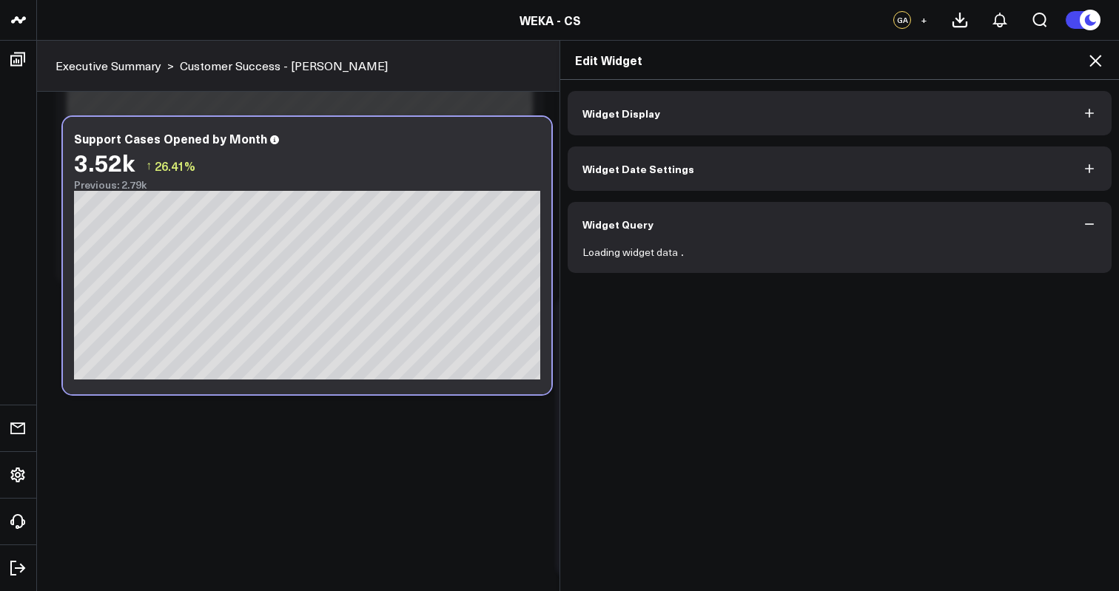
scroll to position [185, 0]
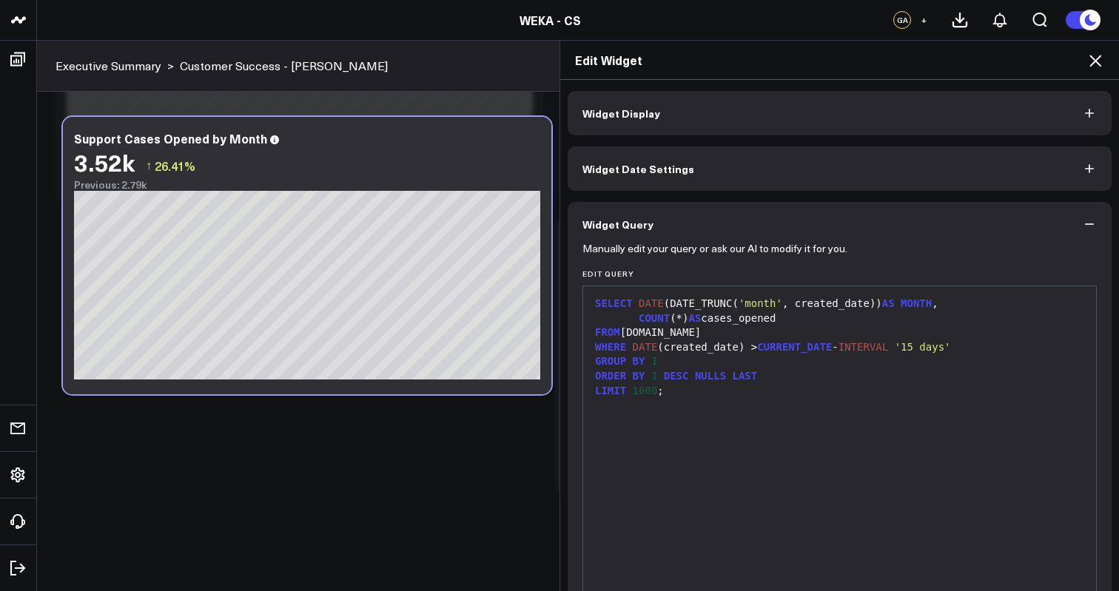
click at [1094, 65] on icon at bounding box center [1095, 61] width 18 height 18
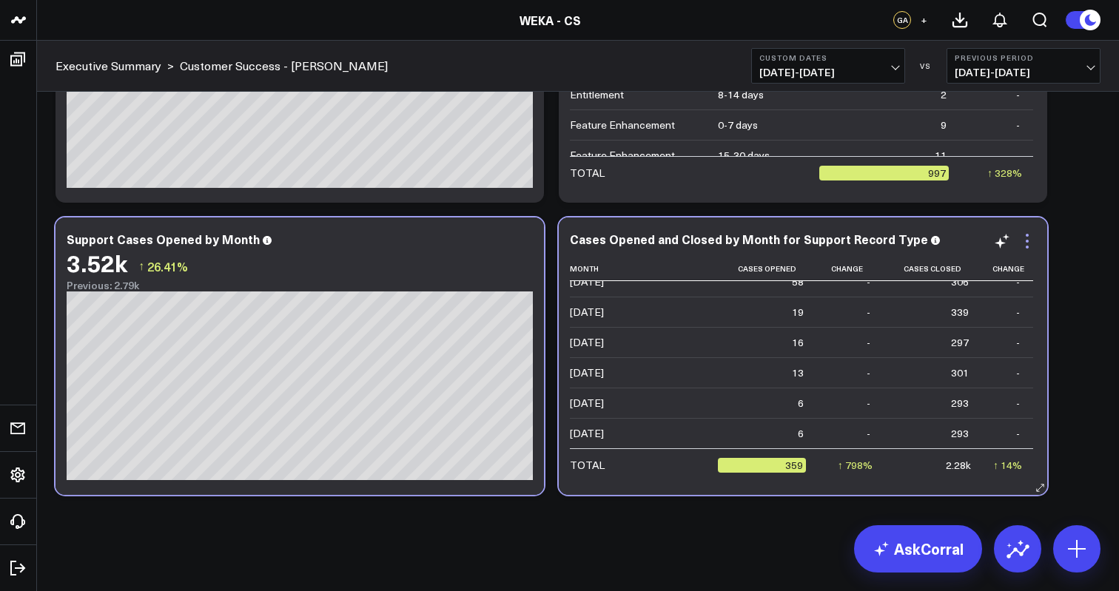
click at [1029, 245] on icon at bounding box center [1027, 241] width 18 height 18
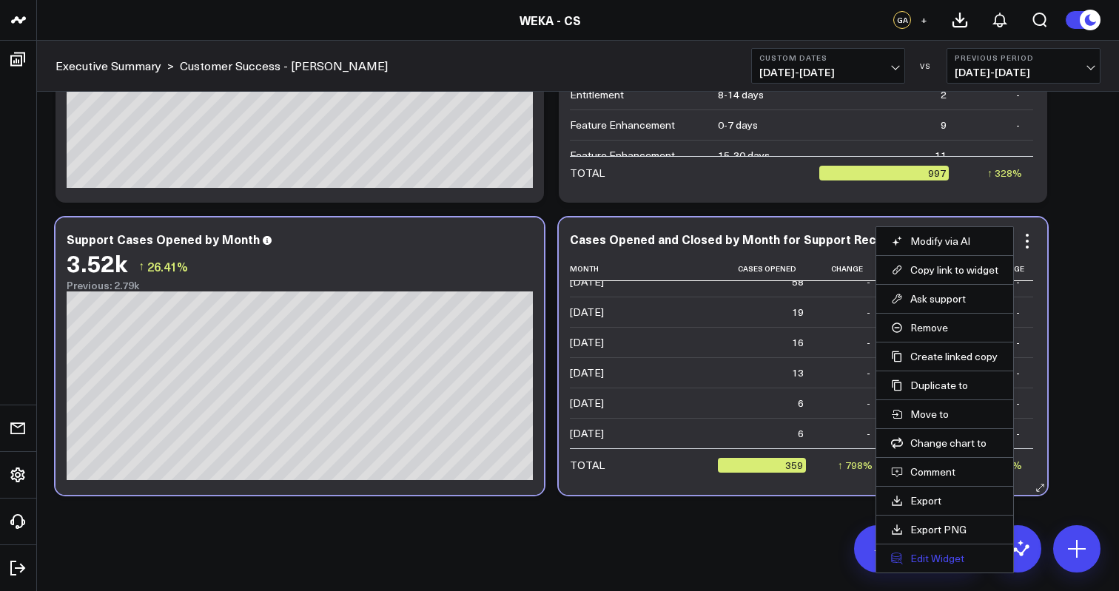
click at [954, 562] on button "Edit Widget" at bounding box center [944, 558] width 107 height 13
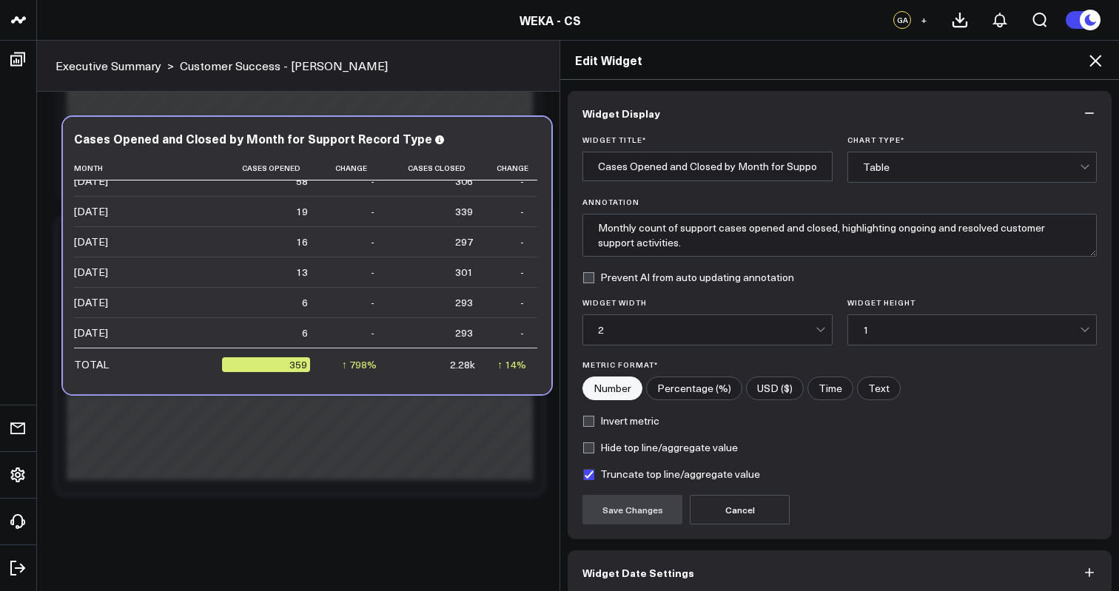
scroll to position [70, 0]
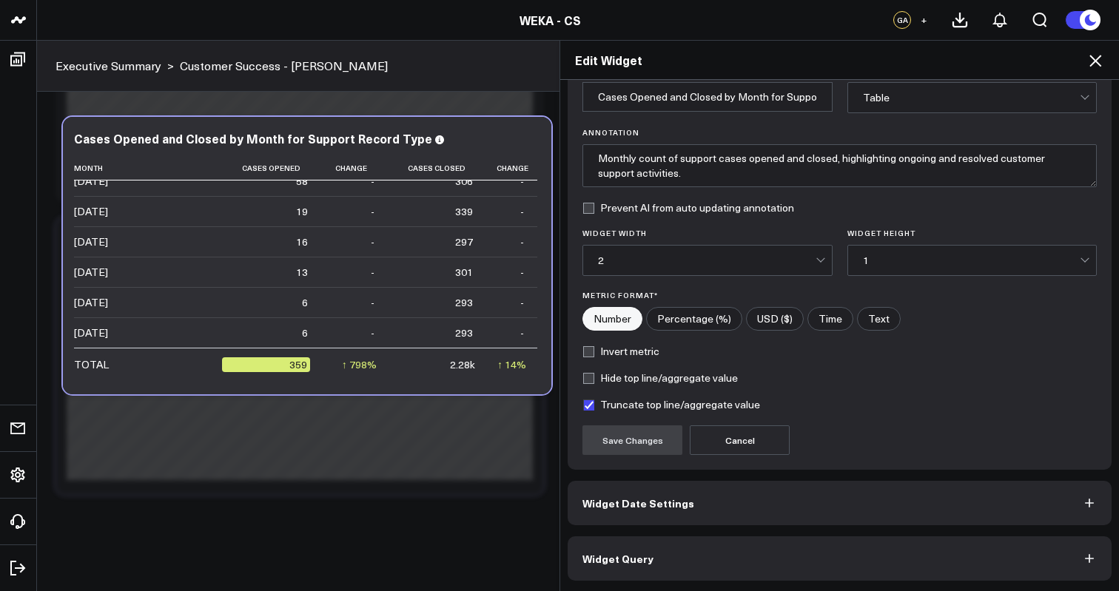
click at [1086, 556] on icon "button" at bounding box center [1089, 558] width 15 height 15
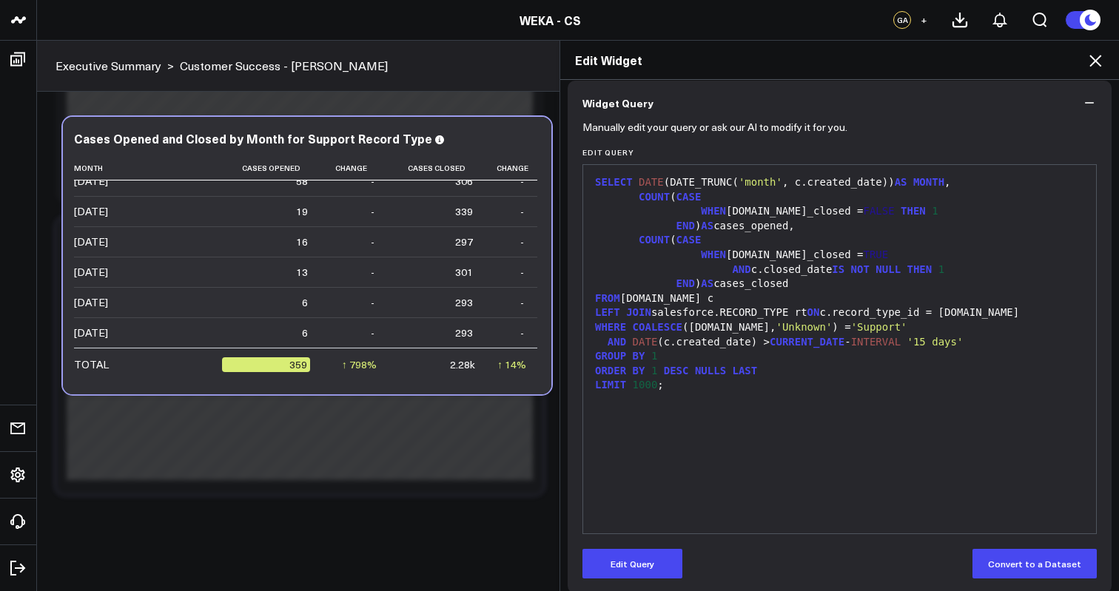
scroll to position [134, 0]
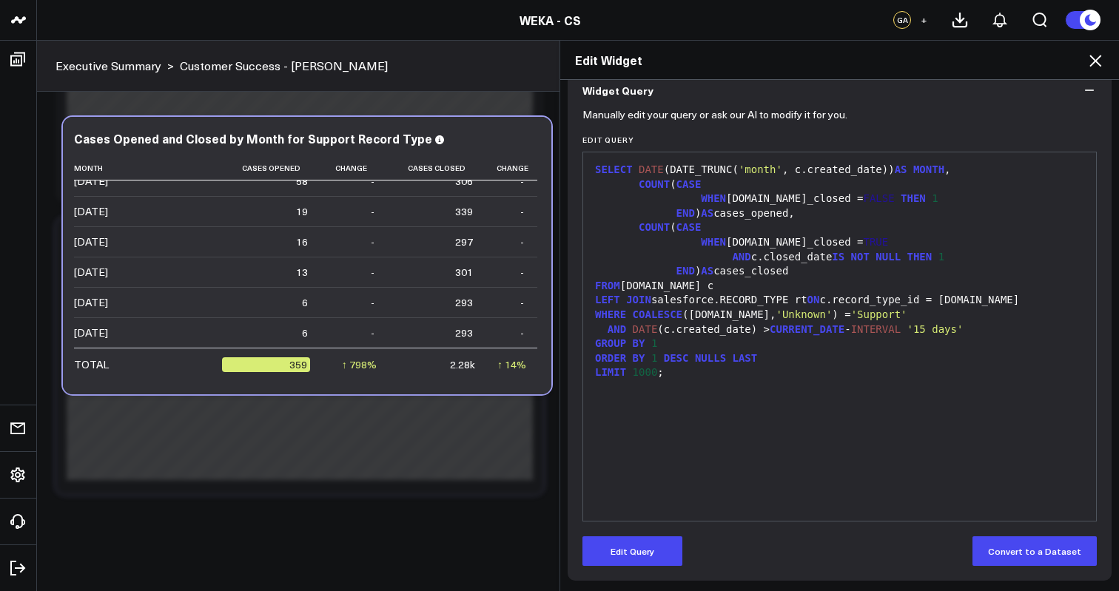
click at [971, 395] on div "SELECT DATE (DATE_TRUNC( 'month' , c.created_date)) AS MONTH , COUNT ( CASE WHE…" at bounding box center [839, 337] width 498 height 354
click at [855, 443] on div "SELECT DATE (DATE_TRUNC( 'month' , c.created_date)) AS MONTH , COUNT ( CASE WHE…" at bounding box center [839, 337] width 498 height 354
click at [837, 303] on div "LEFT JOIN salesforce.RECORD_TYPE rt ON c.record_type_id = [DOMAIN_NAME]" at bounding box center [839, 300] width 498 height 15
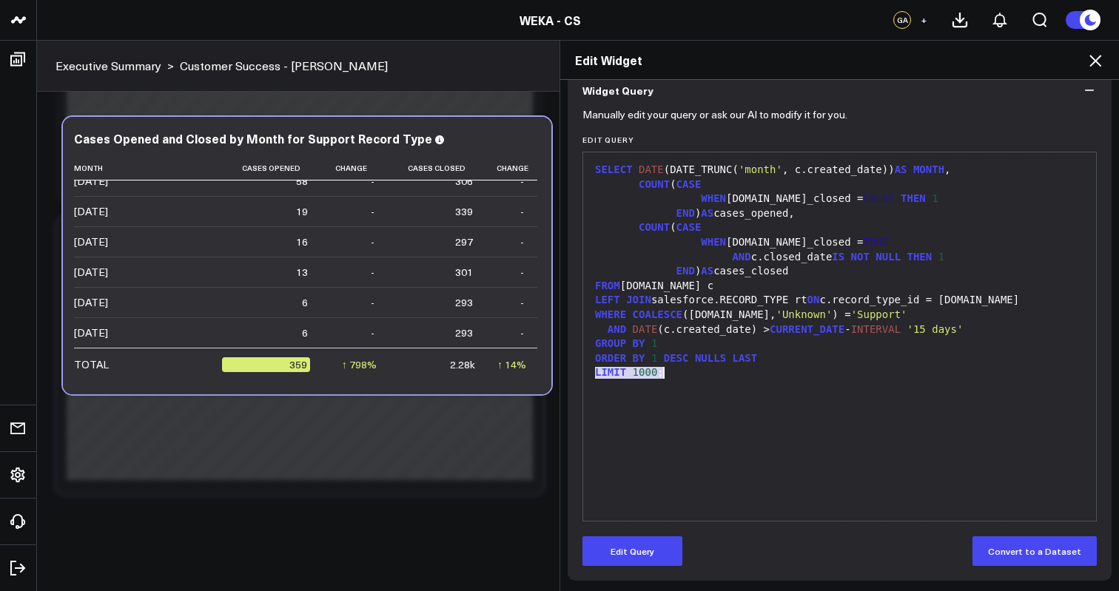
click at [837, 303] on div "LEFT JOIN salesforce.RECORD_TYPE rt ON c.record_type_id = [DOMAIN_NAME]" at bounding box center [839, 300] width 498 height 15
click at [791, 448] on div "SELECT DATE (DATE_TRUNC( 'month' , c.created_date)) AS MONTH , COUNT ( CASE WHE…" at bounding box center [839, 337] width 498 height 354
click at [798, 396] on div "SELECT DATE (DATE_TRUNC( 'month' , c.created_date)) AS MONTH , COUNT ( CASE WHE…" at bounding box center [839, 337] width 498 height 354
click at [1082, 85] on icon "button" at bounding box center [1089, 90] width 15 height 15
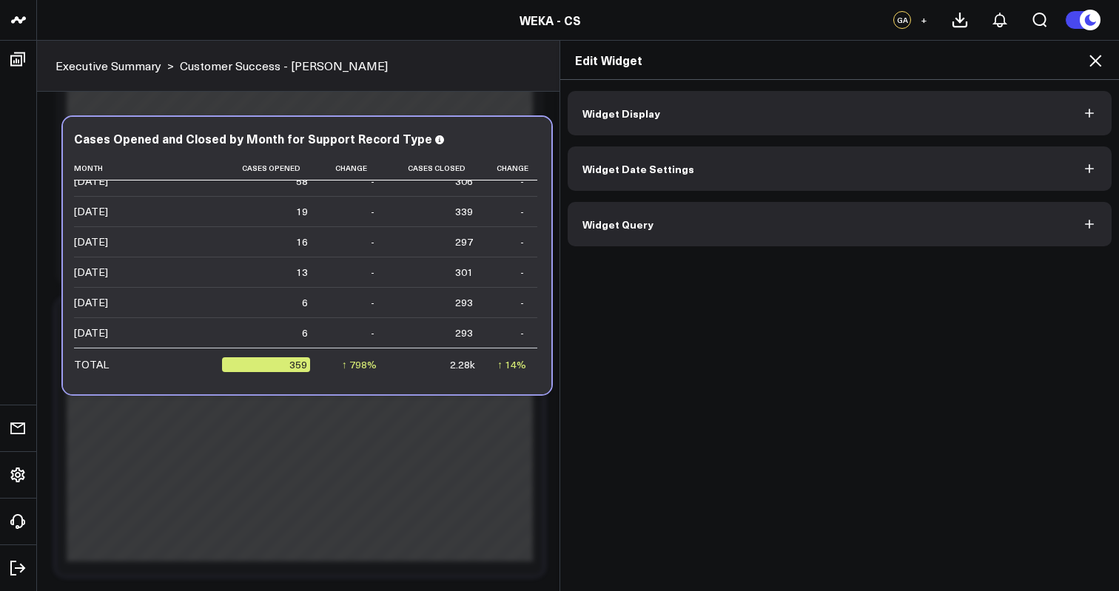
scroll to position [0, 0]
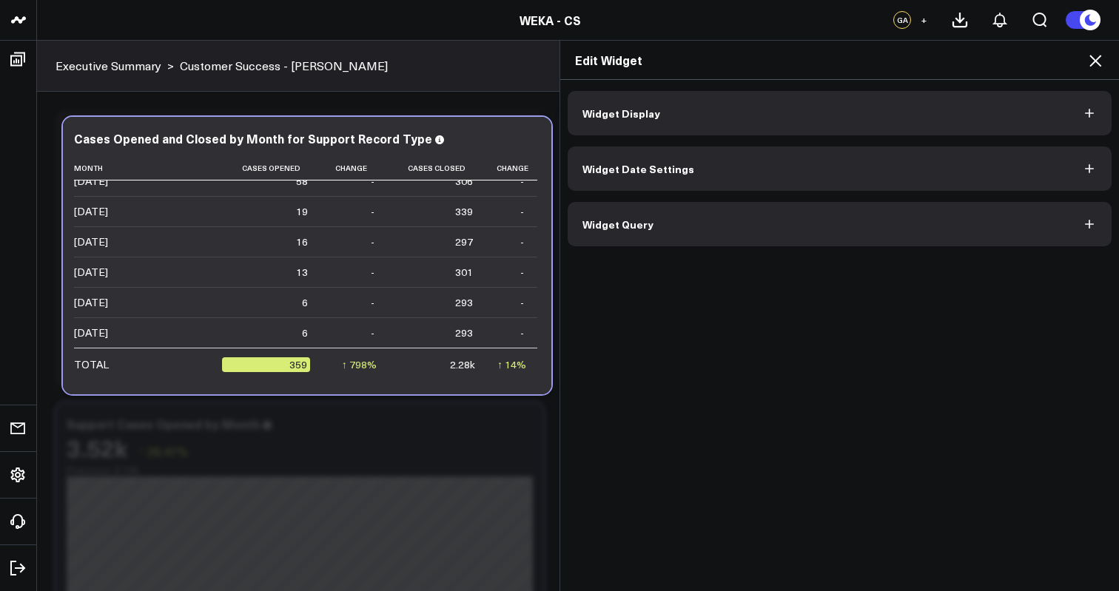
click at [1092, 66] on icon at bounding box center [1095, 61] width 18 height 18
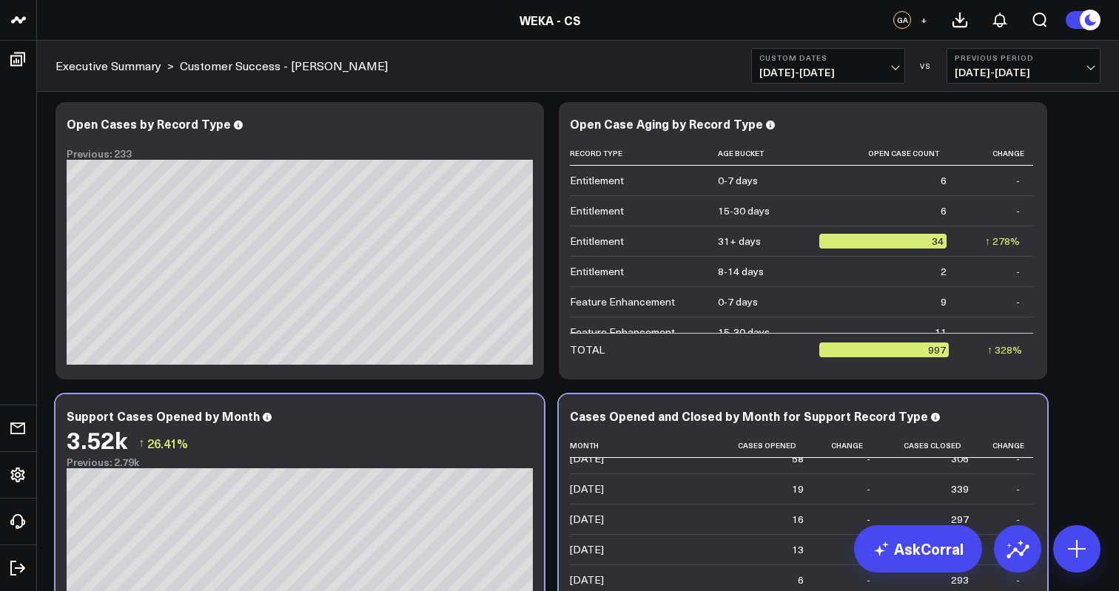
scroll to position [7, 0]
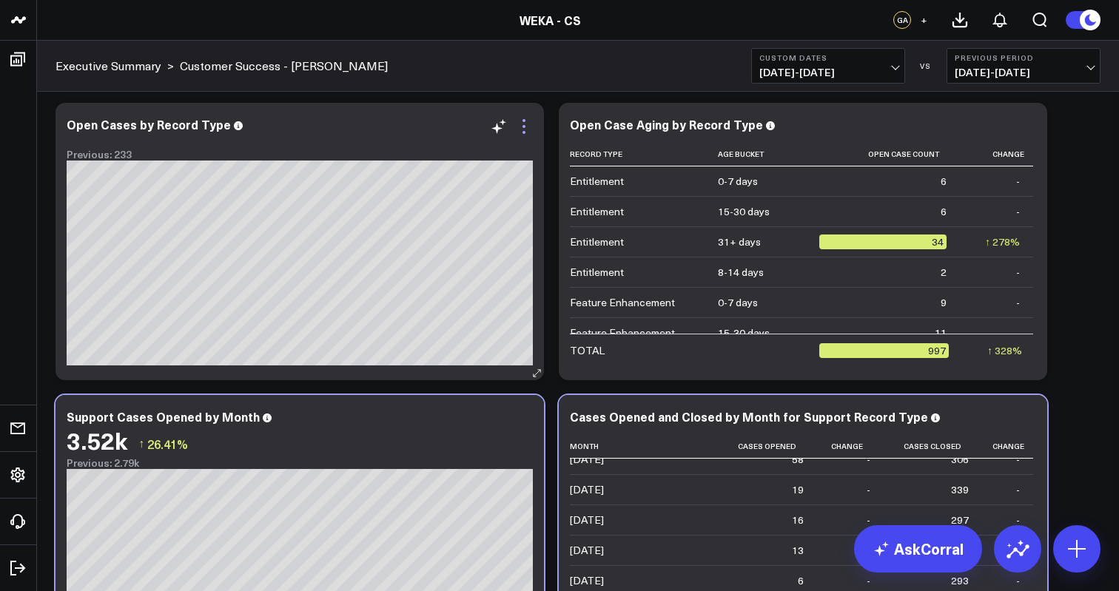
click at [525, 128] on icon at bounding box center [524, 127] width 18 height 18
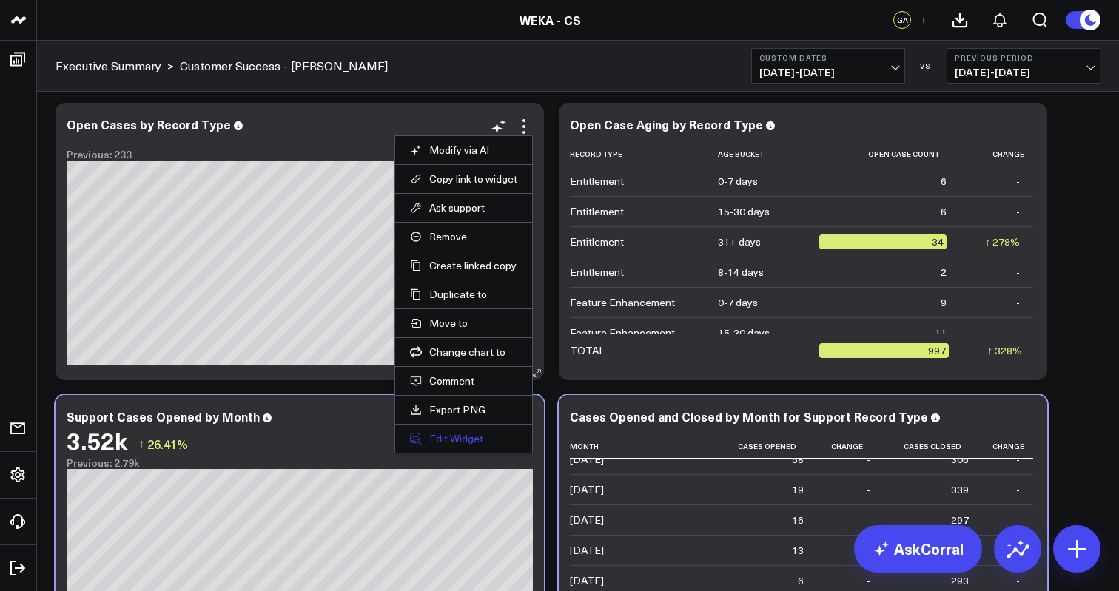
click at [477, 439] on button "Edit Widget" at bounding box center [463, 438] width 107 height 13
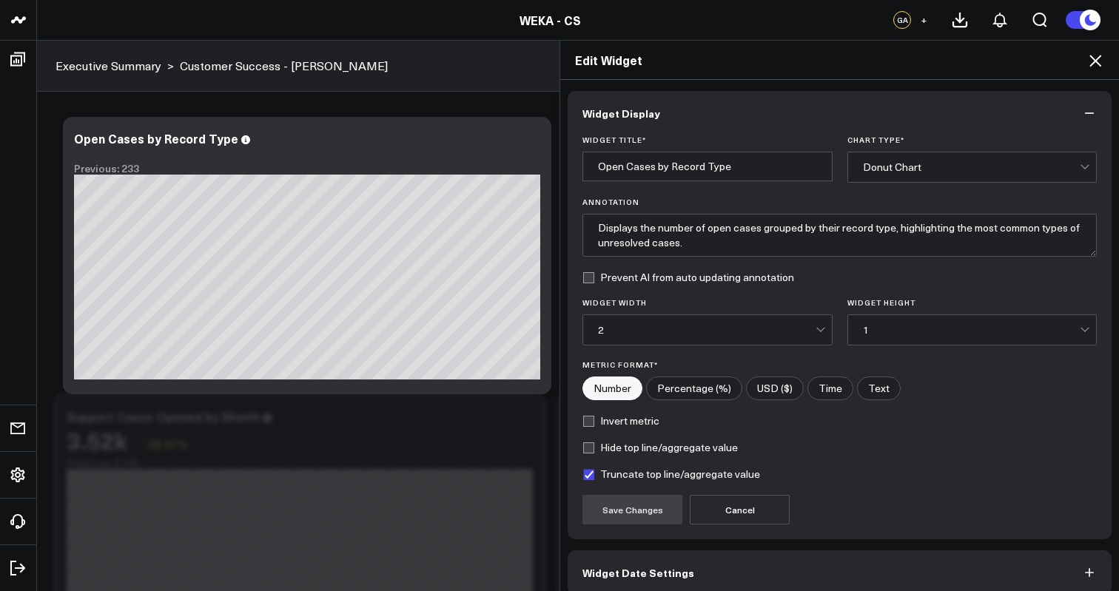
scroll to position [70, 0]
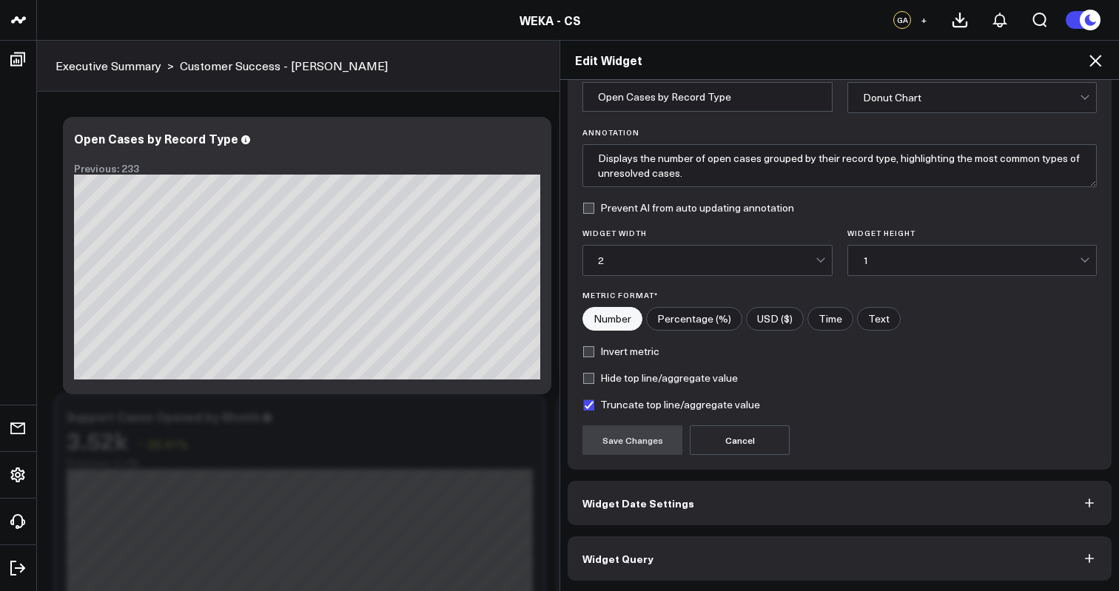
click at [696, 552] on button "Widget Query" at bounding box center [840, 558] width 544 height 44
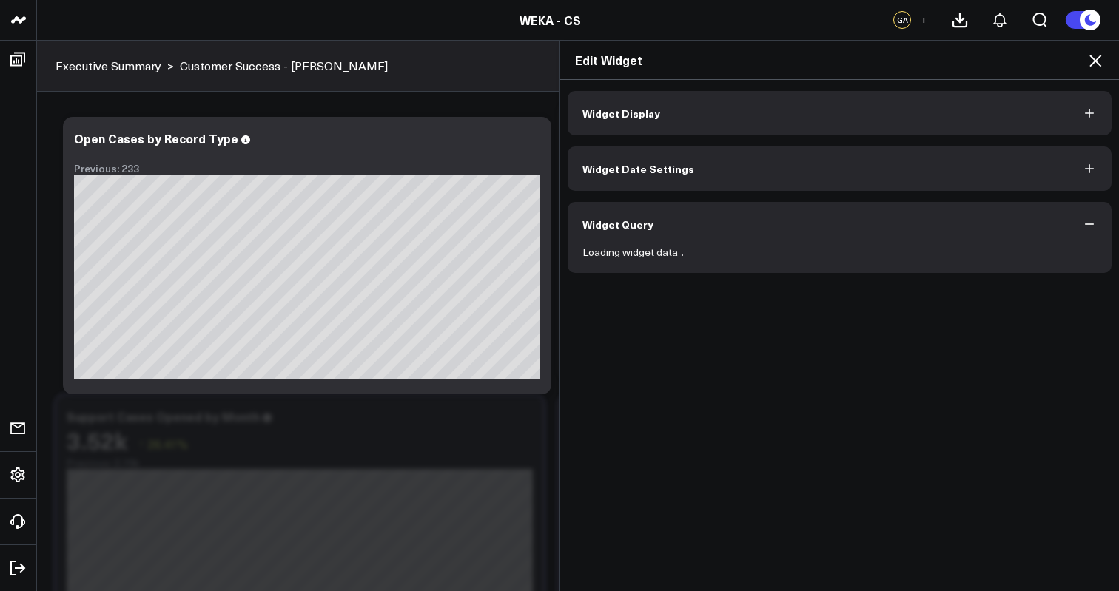
scroll to position [185, 0]
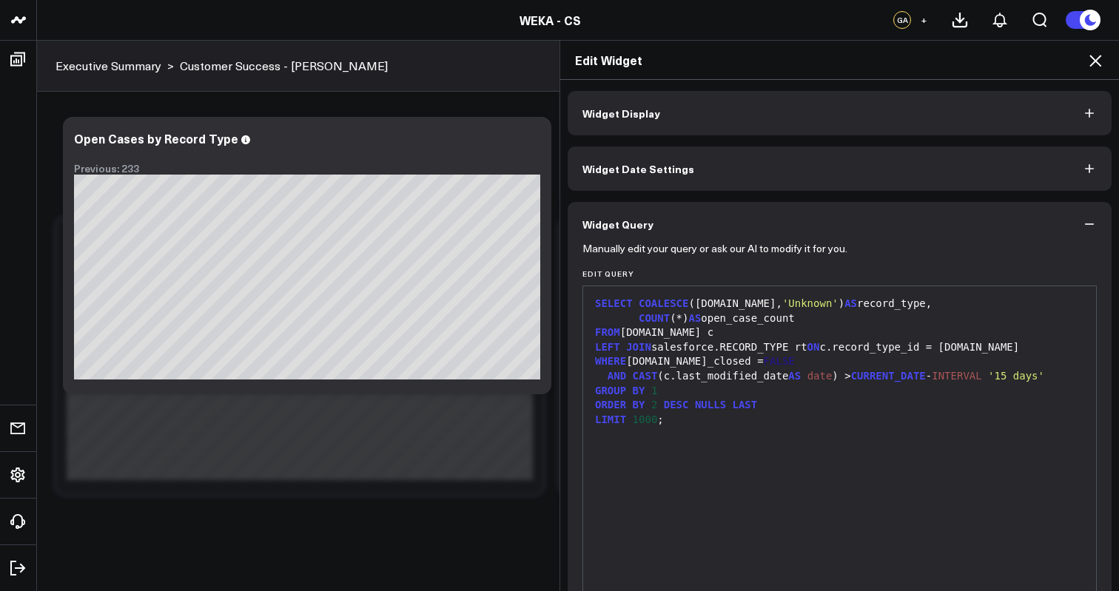
click at [746, 461] on div "SELECT COALESCE ([DOMAIN_NAME], 'Unknown' ) AS record_type, COUNT (*) AS open_c…" at bounding box center [839, 471] width 498 height 354
click at [866, 359] on div "WHERE [DOMAIN_NAME]_closed = FALSE" at bounding box center [839, 361] width 498 height 15
click at [823, 436] on div "SELECT COALESCE ([DOMAIN_NAME], 'Unknown' ) AS record_type, COUNT (*) AS open_c…" at bounding box center [839, 471] width 498 height 354
click at [815, 414] on div "LIMIT 1000 ;" at bounding box center [839, 420] width 498 height 15
click at [815, 393] on div "GROUP BY 1" at bounding box center [839, 391] width 498 height 15
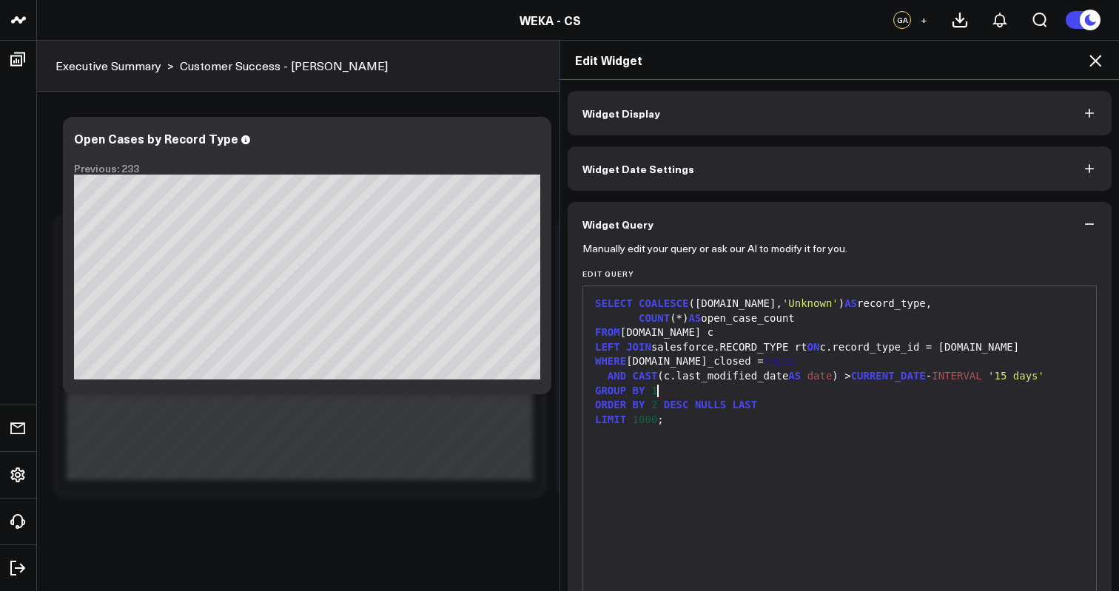
click at [812, 398] on div "ORDER BY 2 DESC NULLS LAST" at bounding box center [839, 405] width 498 height 15
click at [773, 388] on div "GROUP BY 1" at bounding box center [839, 391] width 498 height 15
click at [1094, 60] on icon at bounding box center [1095, 61] width 12 height 12
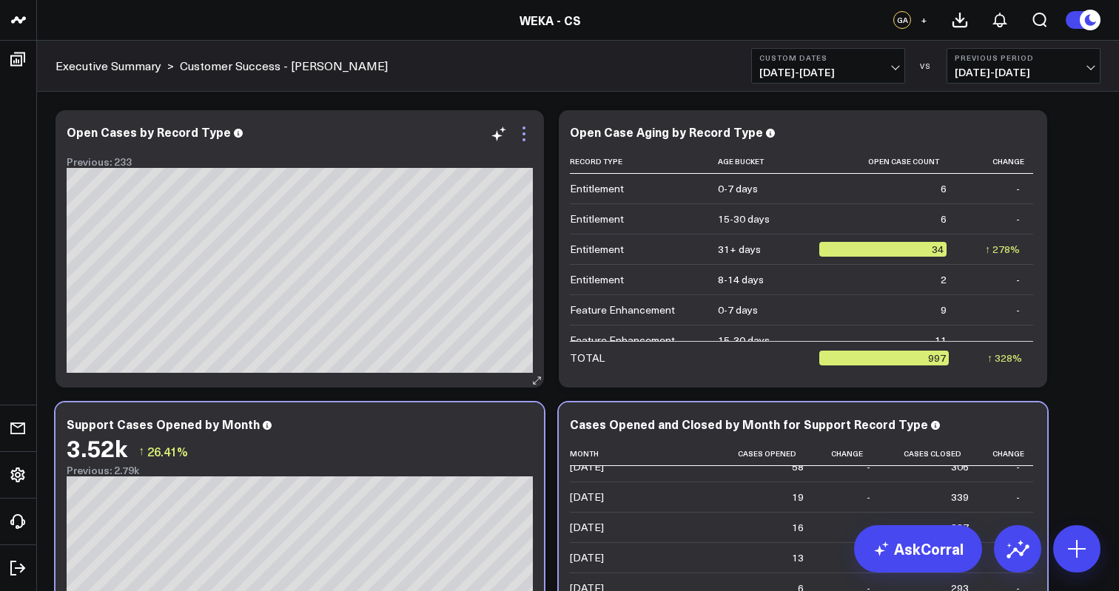
click at [530, 137] on icon at bounding box center [524, 134] width 18 height 18
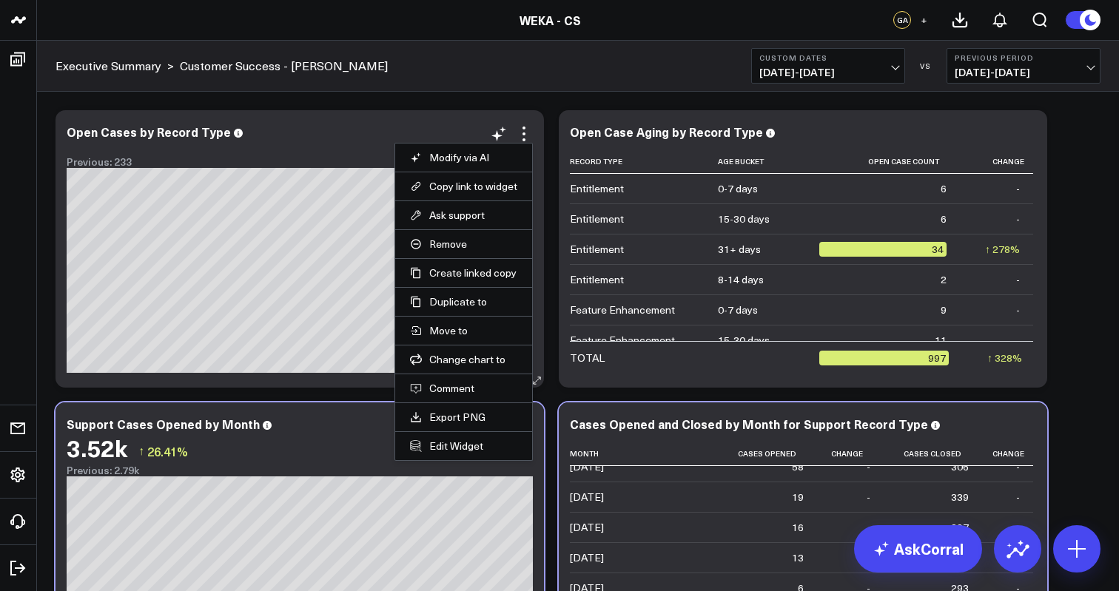
click at [460, 453] on li "Edit Widget" at bounding box center [463, 445] width 137 height 29
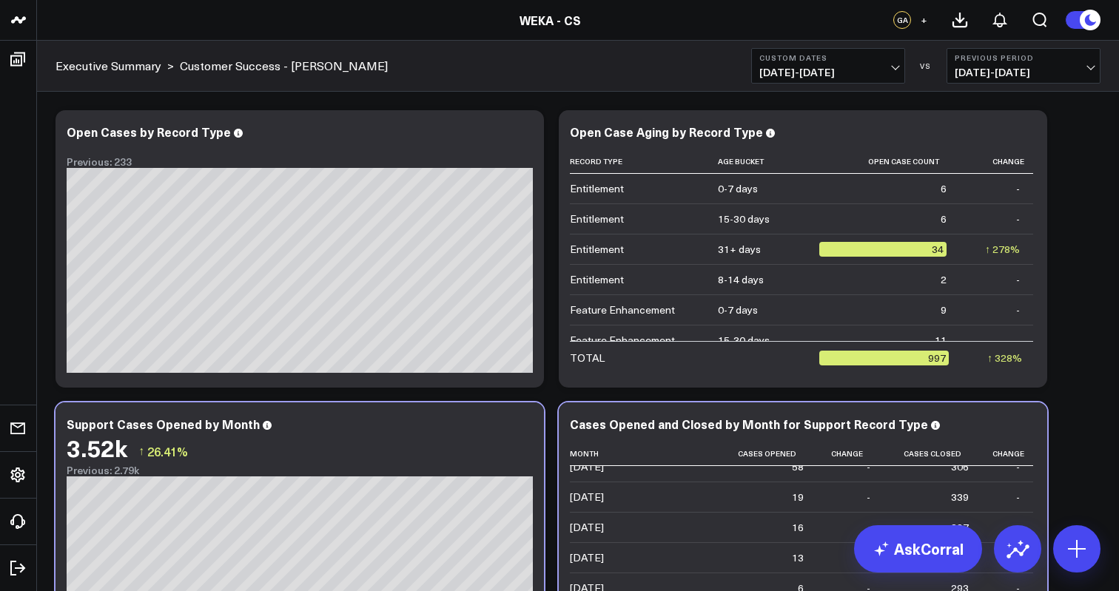
click at [556, 107] on div "Modify via AI Copy link to widget Ask support Remove Create linked copy Executi…" at bounding box center [578, 395] width 1060 height 585
click at [552, 101] on div "Modify via AI Copy link to widget Ask support Remove Create linked copy Executi…" at bounding box center [578, 434] width 1082 height 684
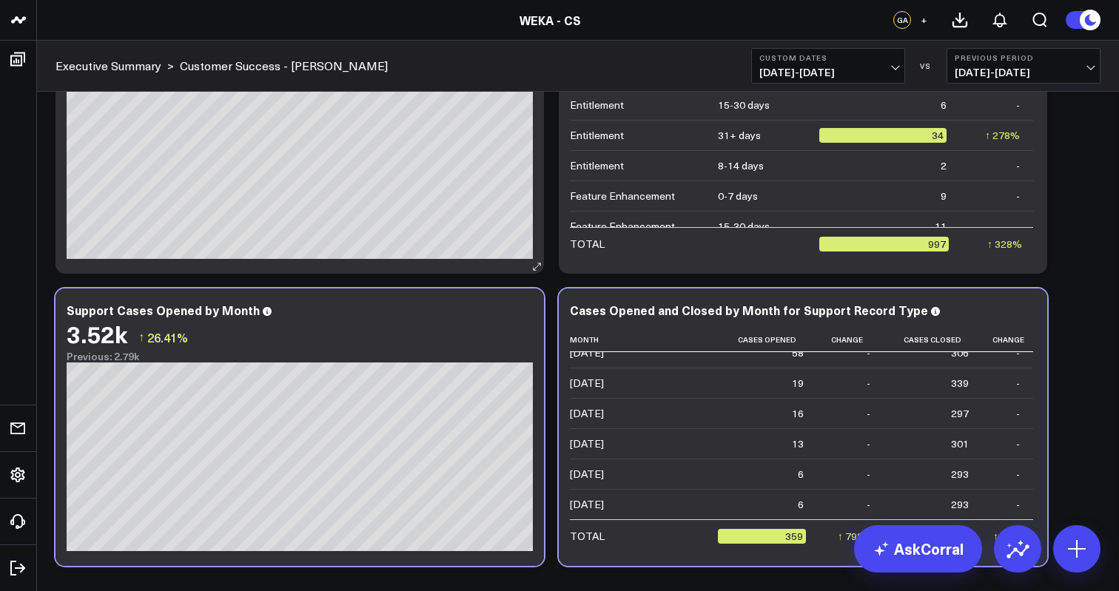
scroll to position [185, 0]
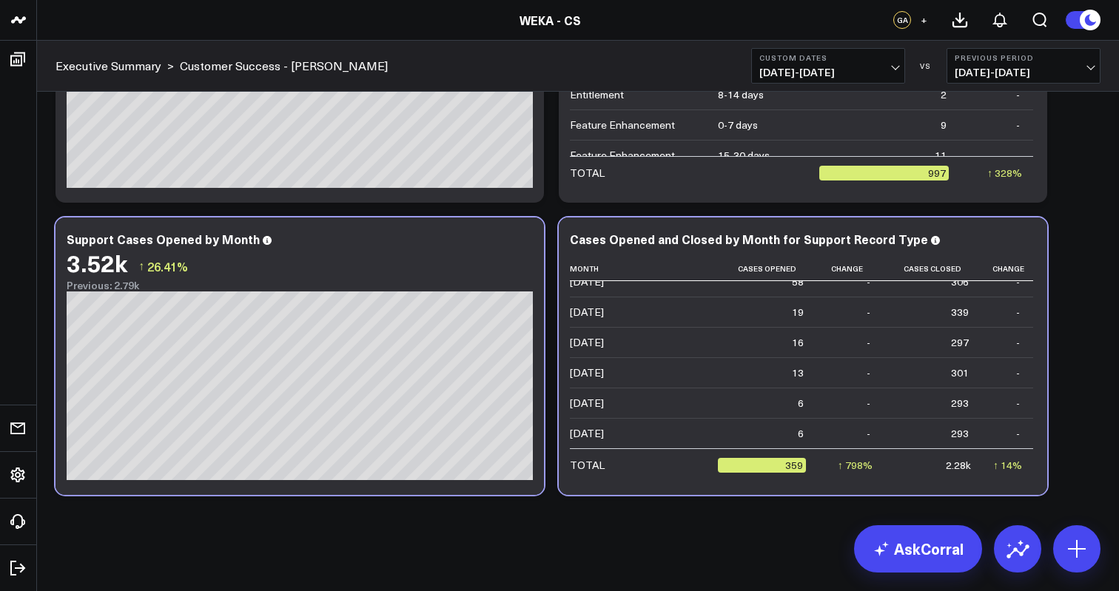
click at [1072, 20] on button at bounding box center [1083, 19] width 36 height 19
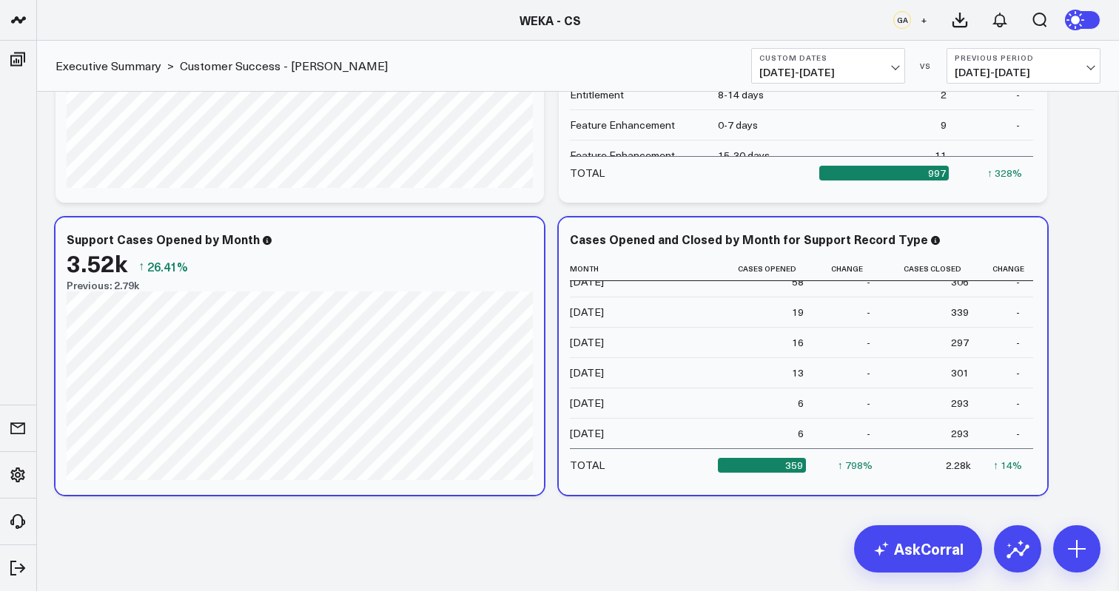
click at [1097, 16] on button at bounding box center [1083, 19] width 36 height 19
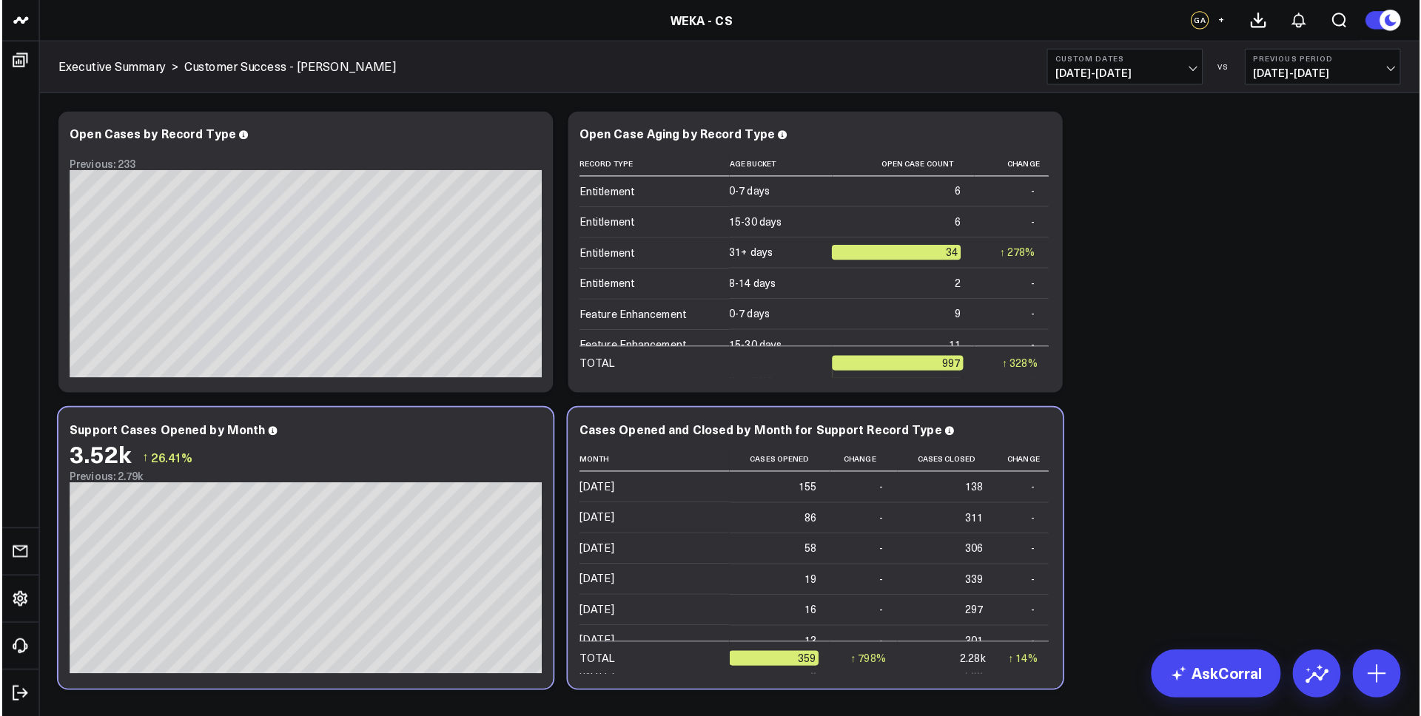
scroll to position [5963, 0]
